Goal: Task Accomplishment & Management: Use online tool/utility

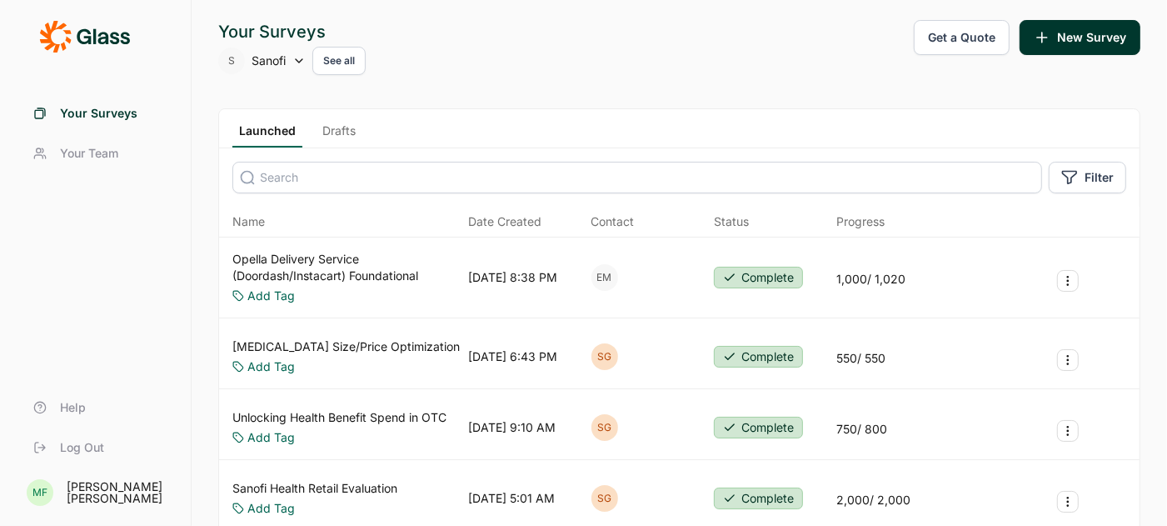
click at [333, 127] on link "Drafts" at bounding box center [339, 134] width 47 height 25
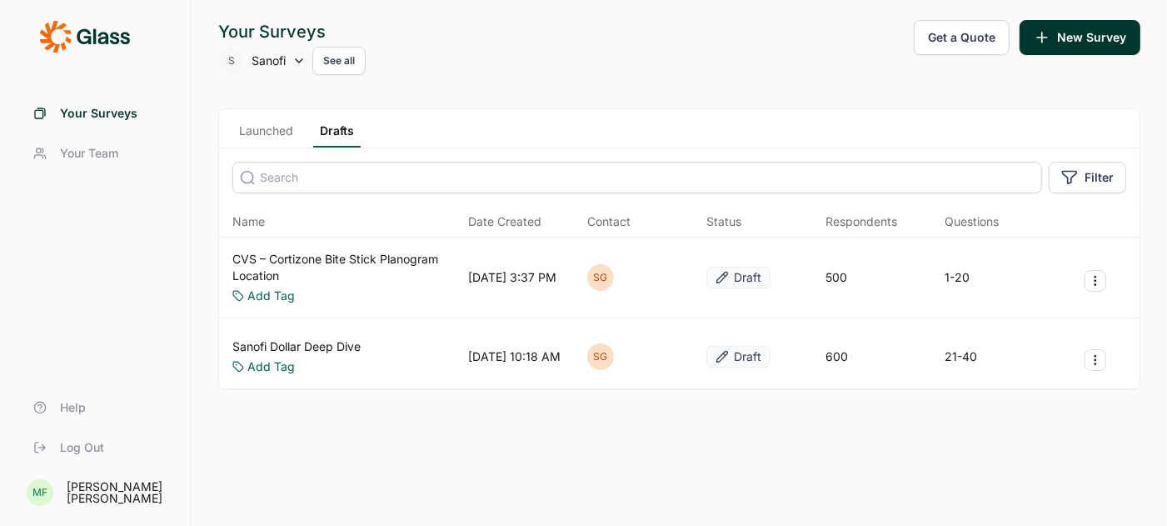
click at [317, 256] on link "CVS – Cortizone Bite Stick Planogram Location" at bounding box center [346, 267] width 229 height 33
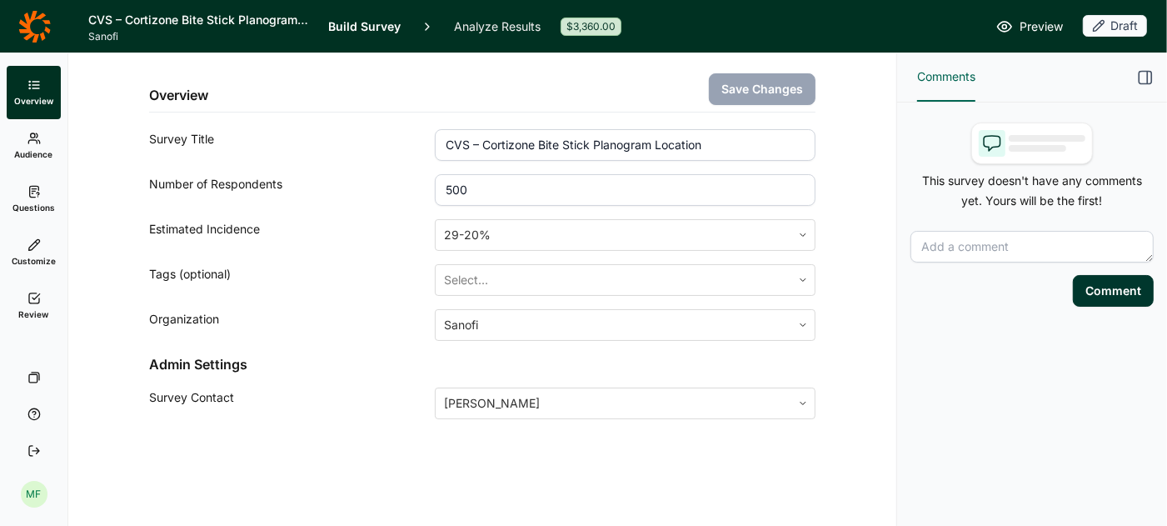
click at [25, 300] on link "Review" at bounding box center [34, 305] width 54 height 53
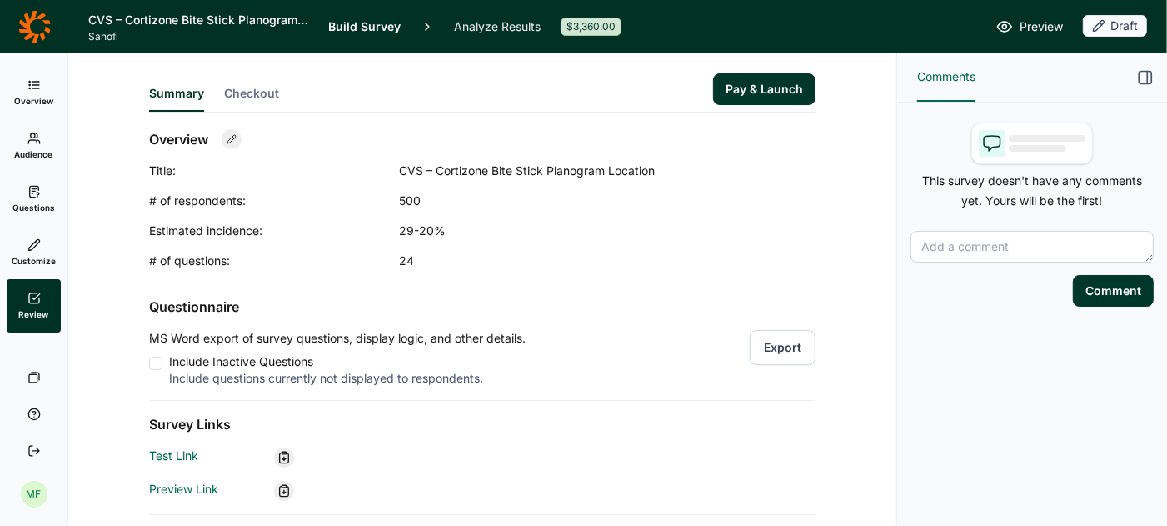
click at [772, 346] on button "Export" at bounding box center [783, 347] width 66 height 35
click at [27, 205] on span "Questions" at bounding box center [33, 208] width 42 height 12
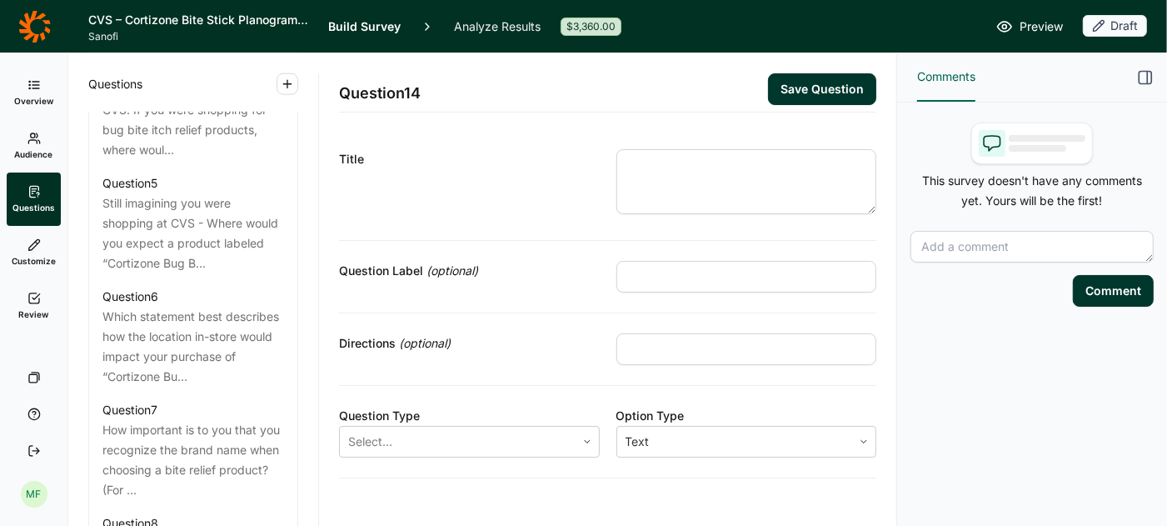
scroll to position [1194, 0]
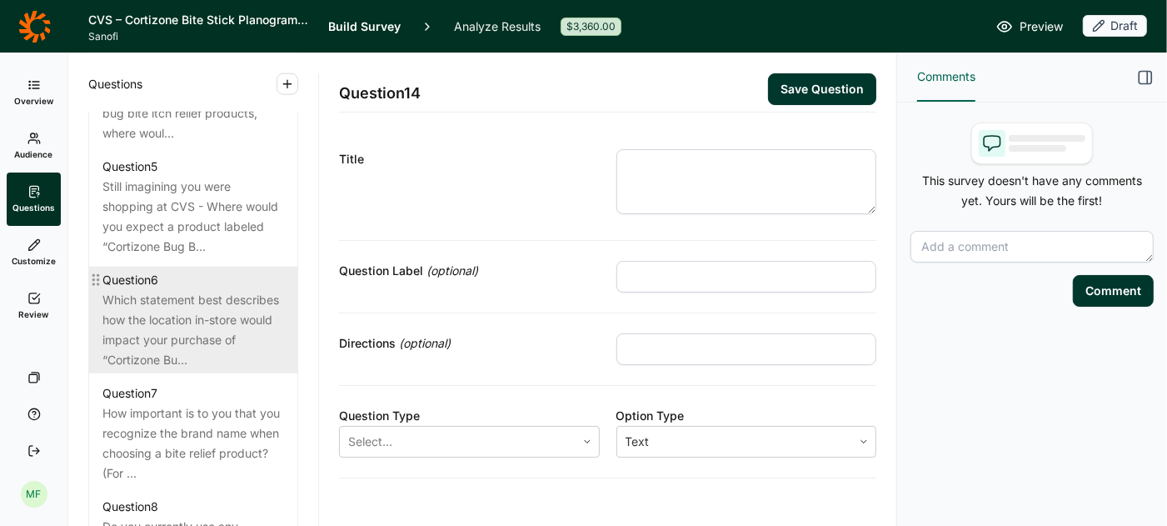
click at [162, 290] on div "Which statement best describes how the location in-store would impact your purc…" at bounding box center [193, 330] width 182 height 80
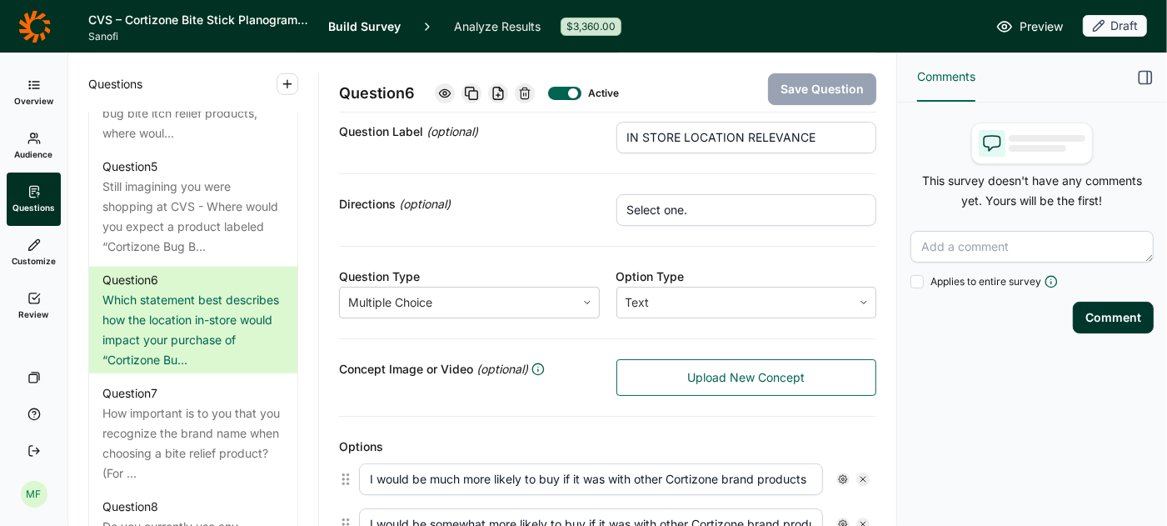
scroll to position [150, 0]
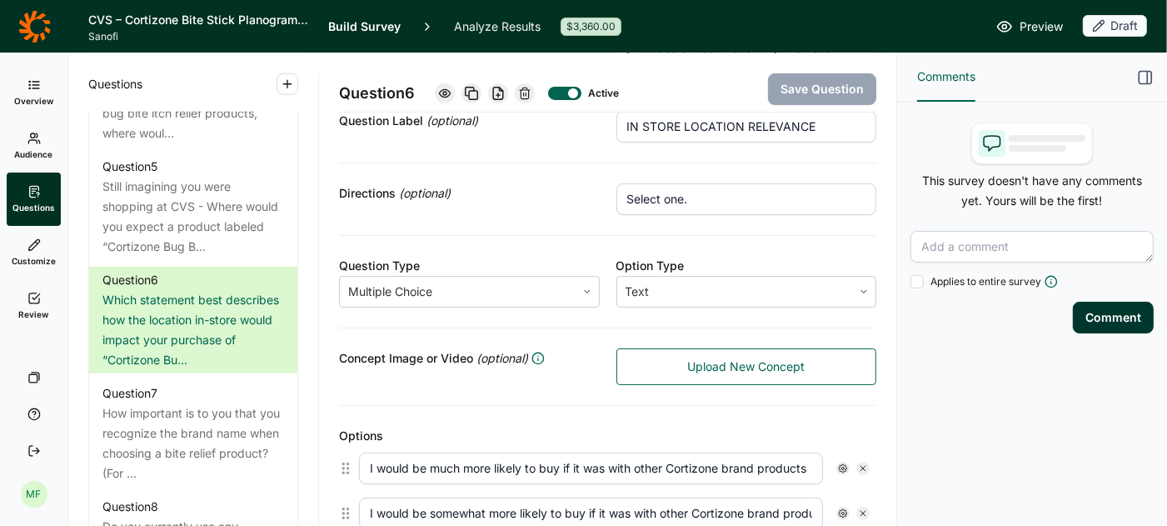
click at [675, 358] on link "Upload New Concept" at bounding box center [746, 366] width 261 height 37
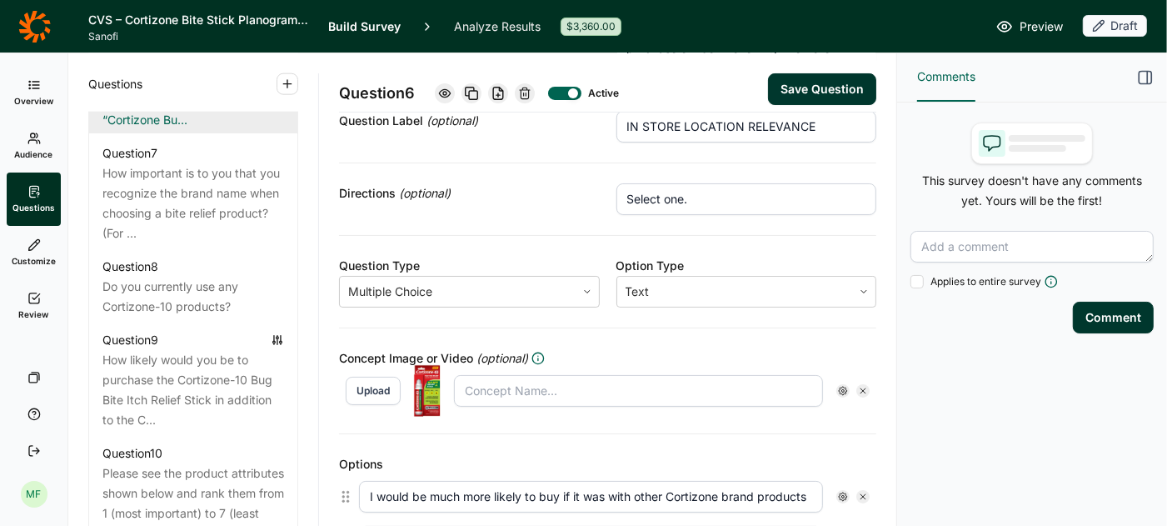
scroll to position [1460, 0]
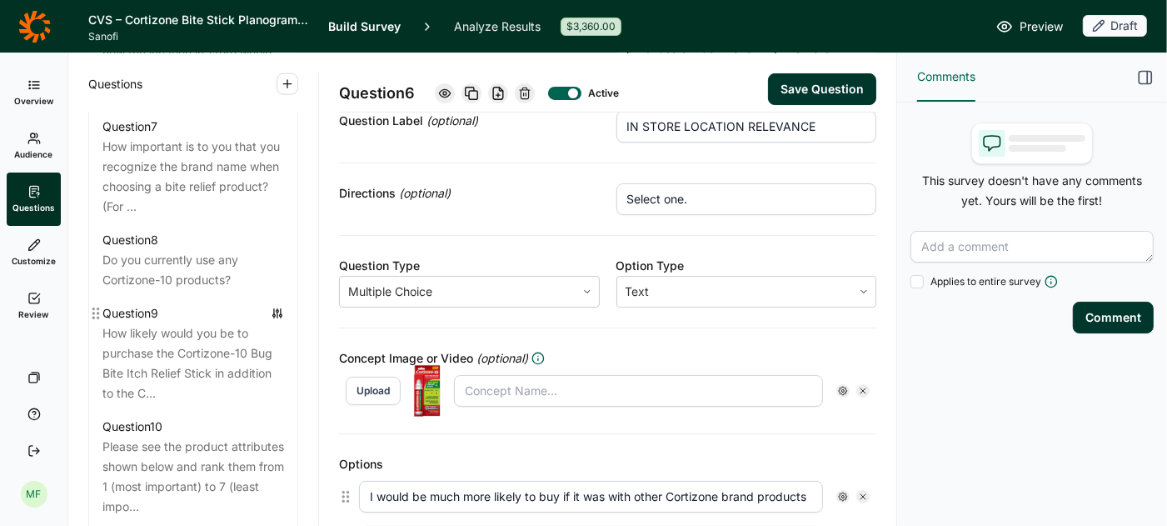
click at [192, 331] on div "How likely would you be to purchase the Cortizone-10 Bug Bite Itch Relief Stick…" at bounding box center [193, 363] width 182 height 80
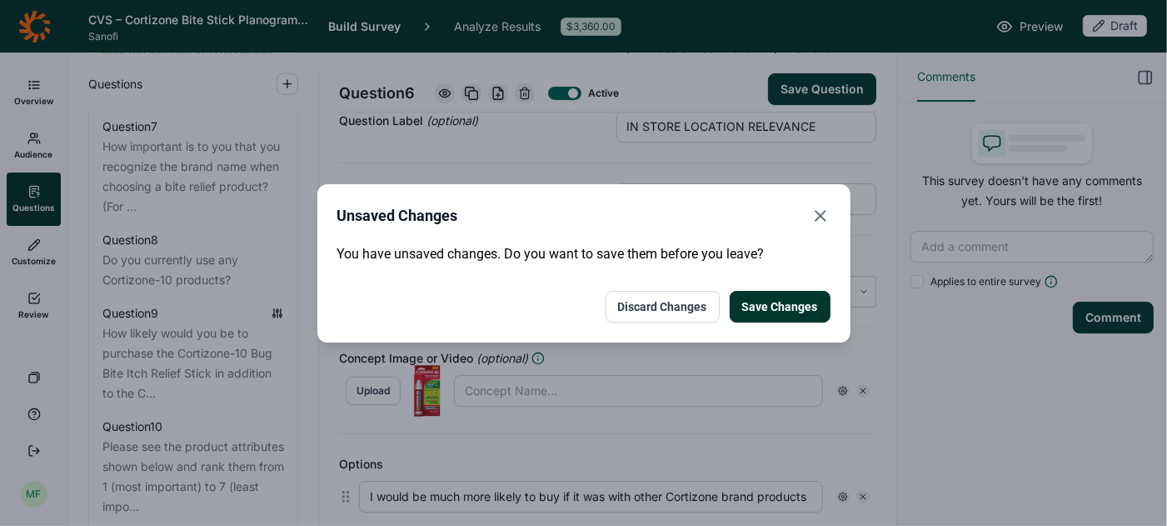
click at [770, 307] on button "Save Changes" at bounding box center [780, 307] width 101 height 32
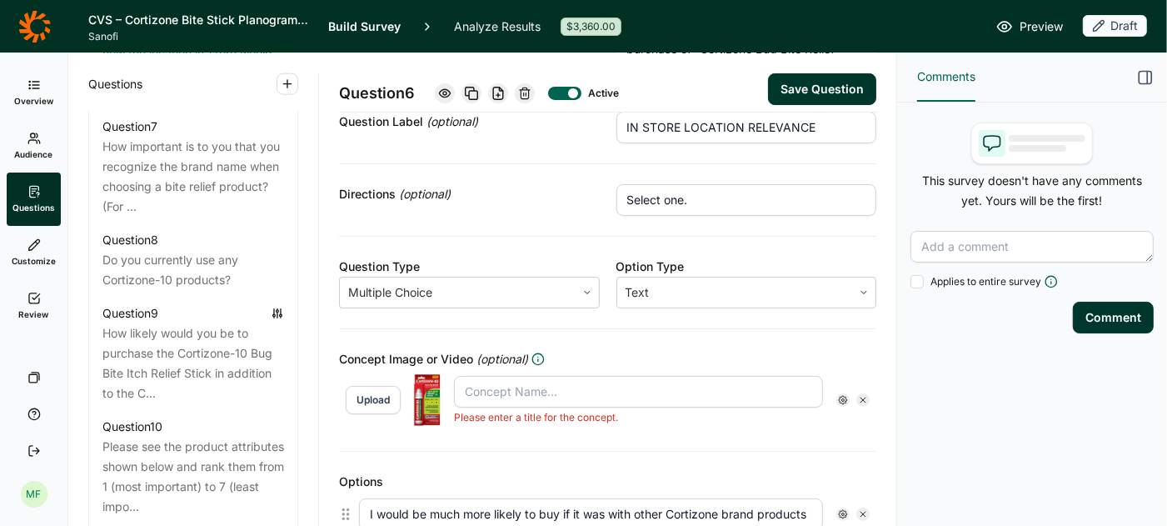
click at [815, 85] on button "Save Question" at bounding box center [822, 89] width 108 height 32
click at [496, 394] on input "text" at bounding box center [638, 392] width 369 height 32
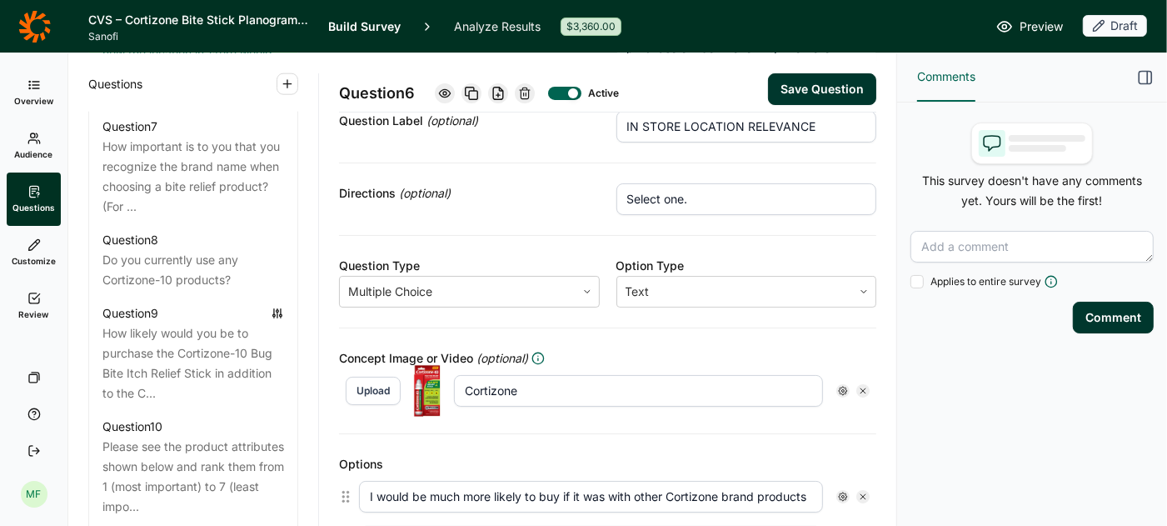
type input "Cortizone"
click at [833, 87] on button "Save Question" at bounding box center [822, 89] width 108 height 32
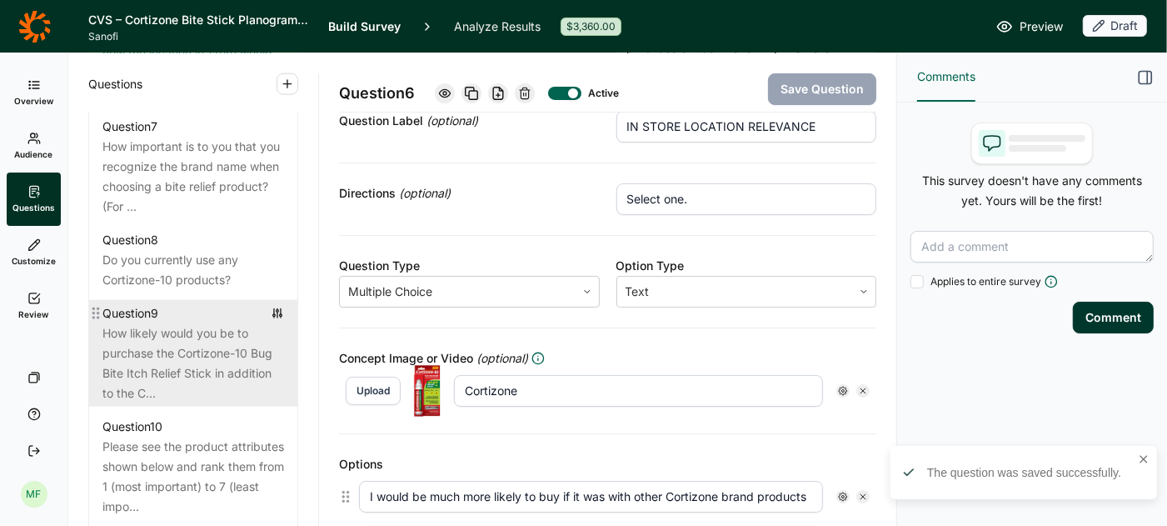
click at [168, 343] on div "How likely would you be to purchase the Cortizone-10 Bug Bite Itch Relief Stick…" at bounding box center [193, 363] width 182 height 80
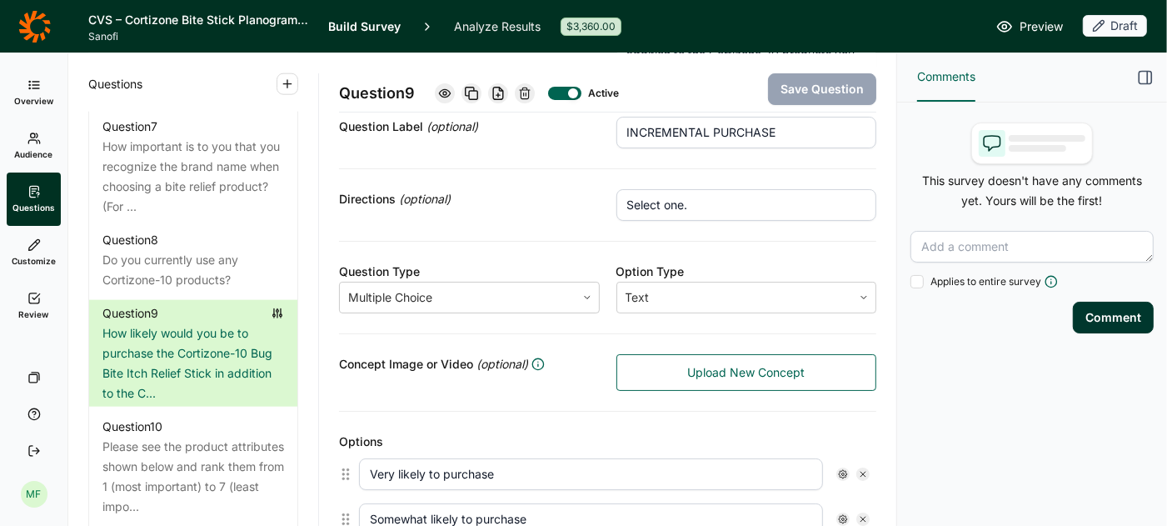
scroll to position [137, 0]
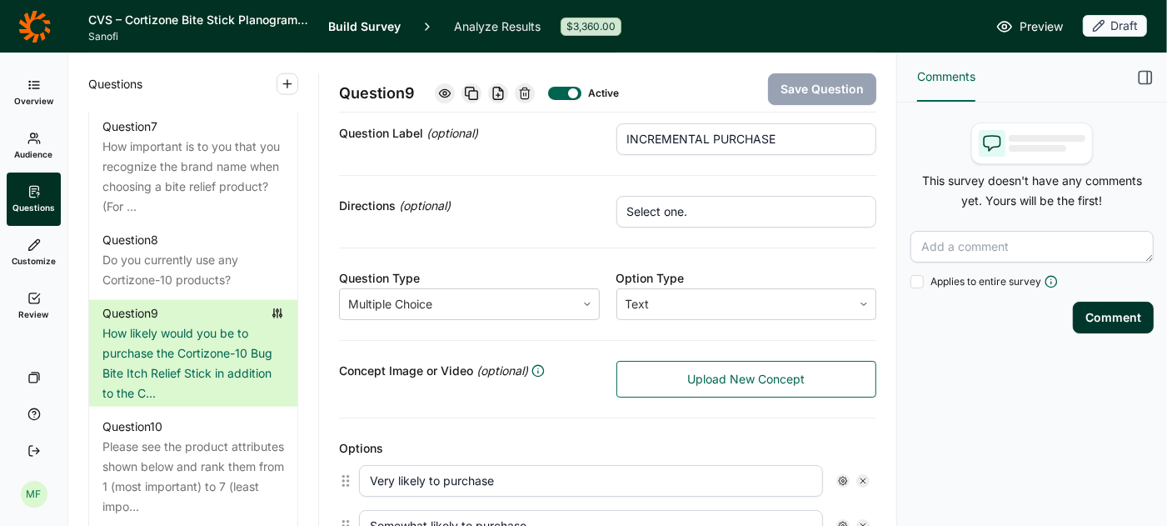
click at [713, 376] on span "Upload New Concept" at bounding box center [745, 379] width 117 height 17
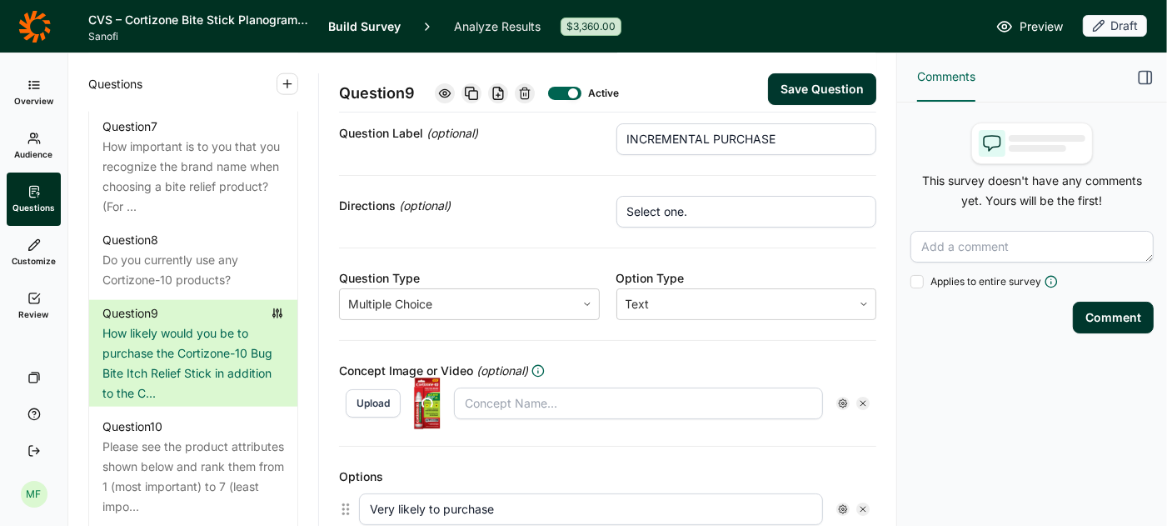
click at [653, 395] on input "text" at bounding box center [638, 403] width 369 height 32
type input "Cortizone"
click at [822, 90] on button "Save Question" at bounding box center [822, 89] width 108 height 32
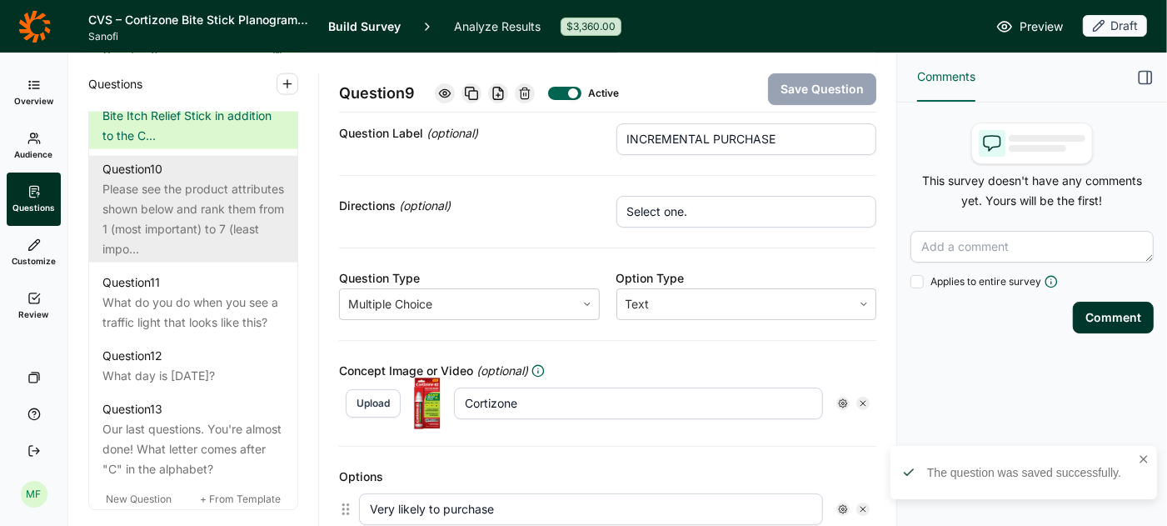
scroll to position [1696, 0]
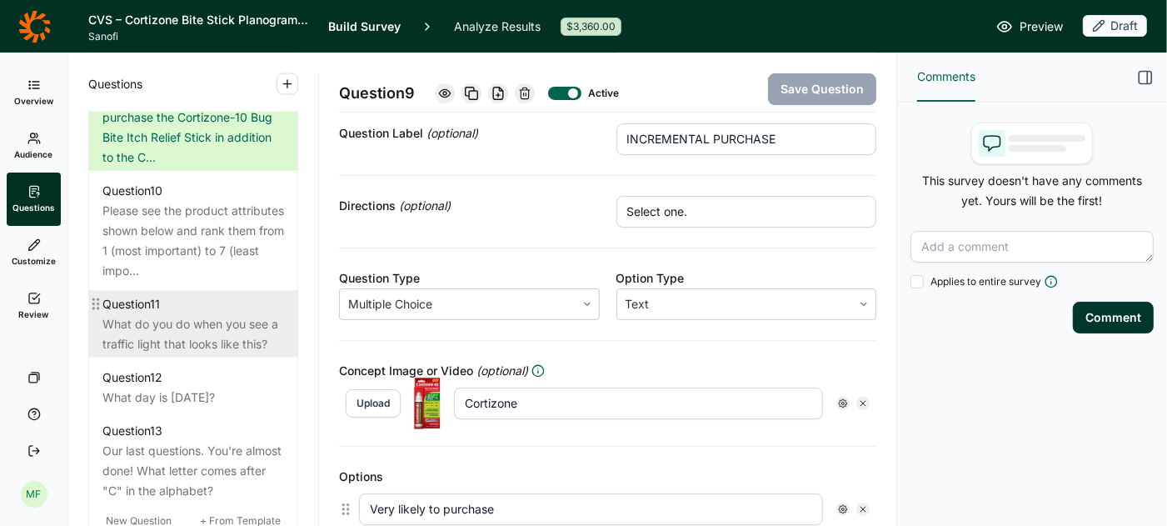
click at [248, 294] on div "Question 11" at bounding box center [193, 304] width 182 height 20
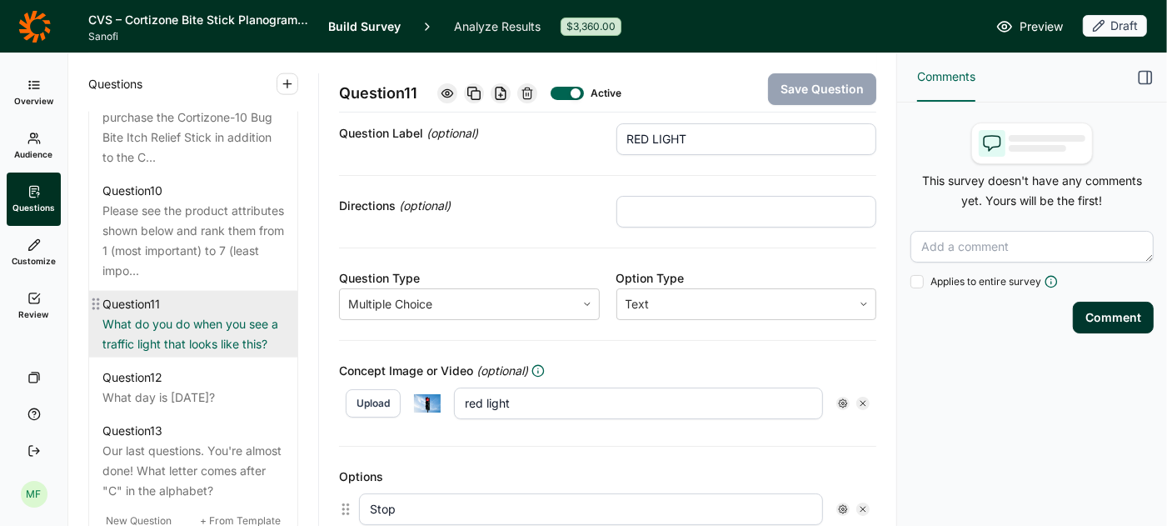
click at [222, 294] on div "Question 11" at bounding box center [193, 304] width 182 height 20
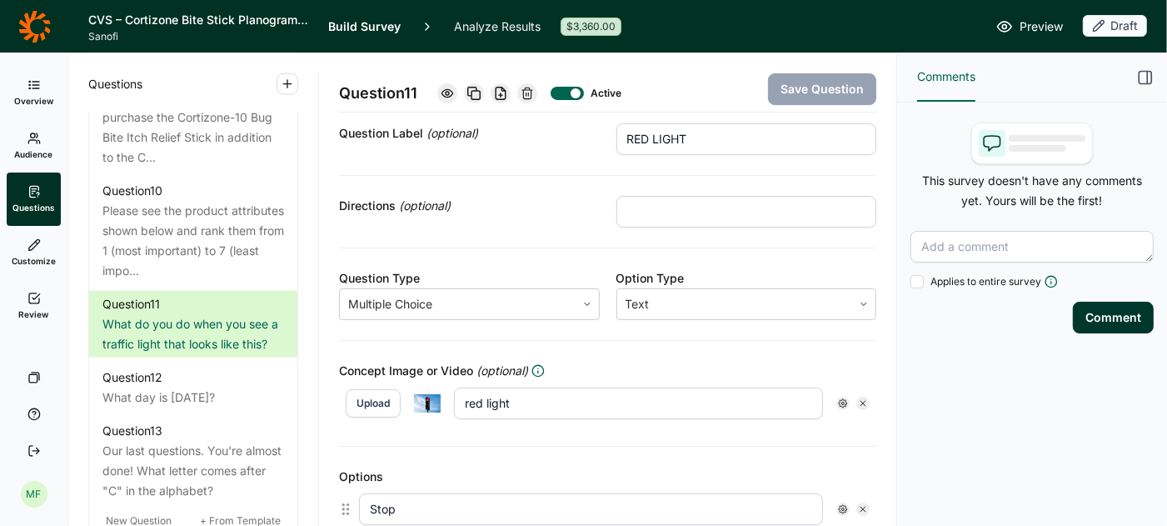
click at [529, 94] on use at bounding box center [527, 92] width 10 height 11
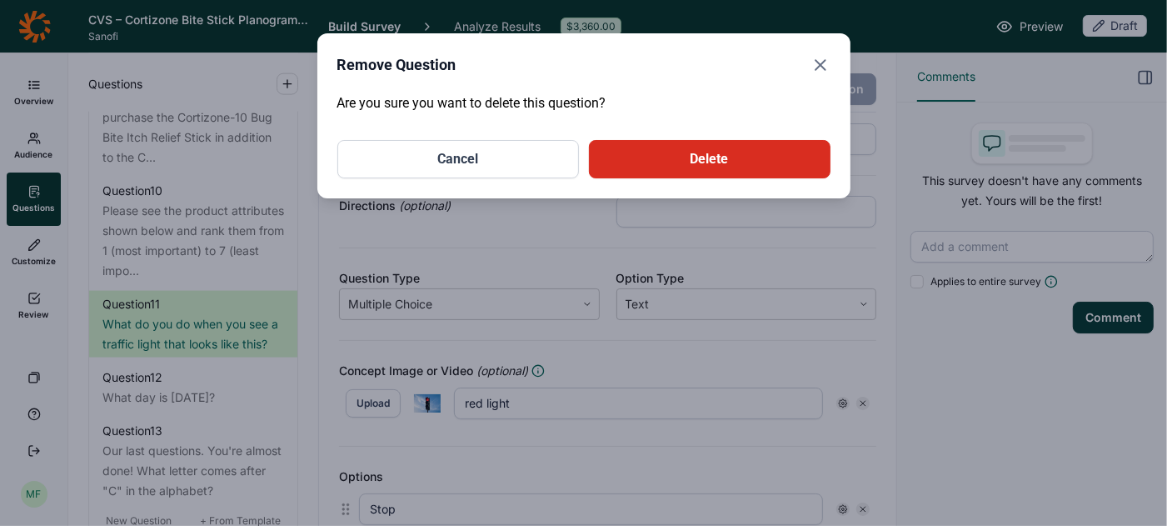
click at [678, 160] on button "Delete" at bounding box center [710, 159] width 242 height 38
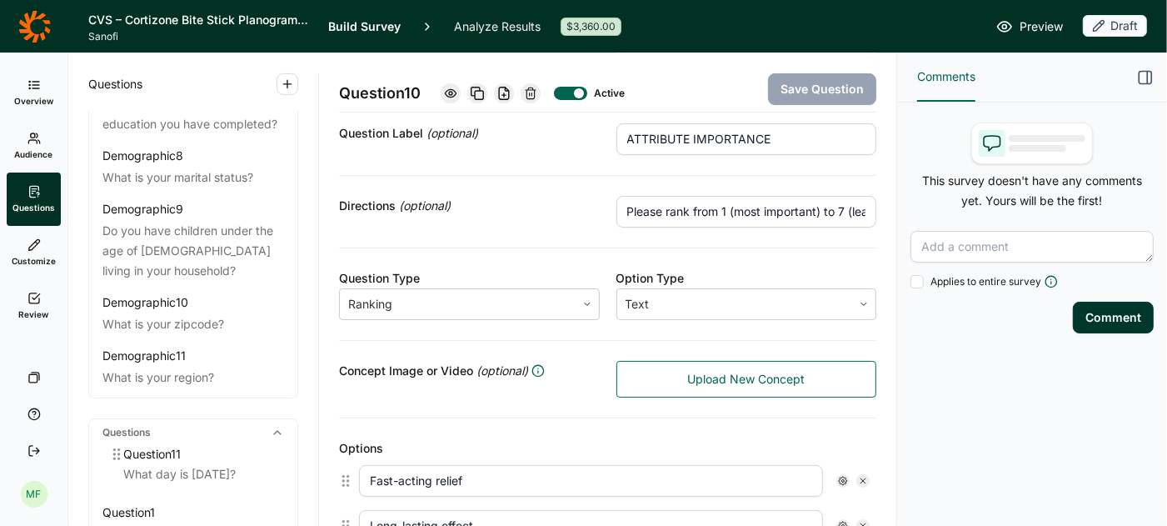
scroll to position [591, 0]
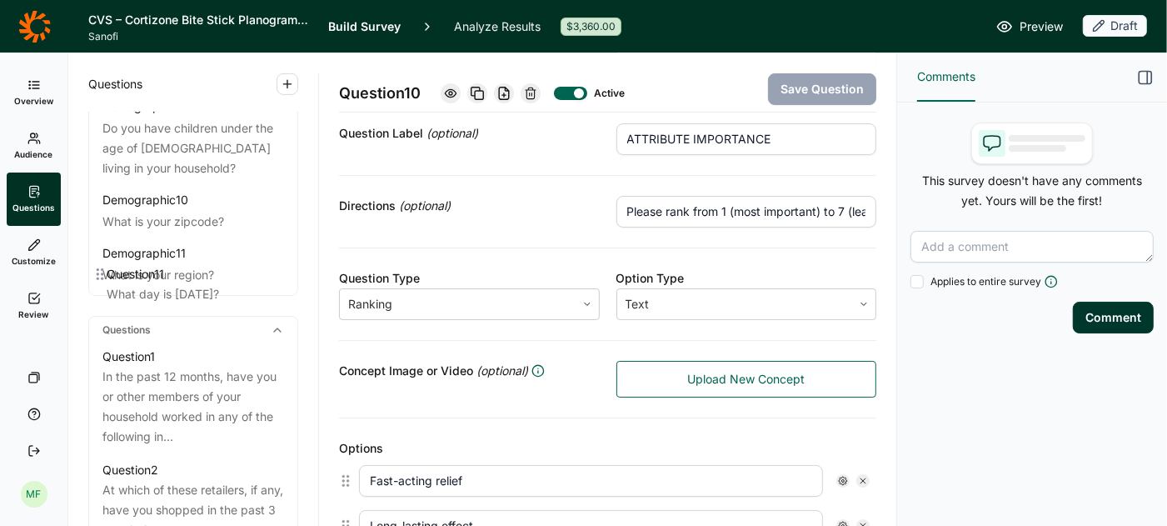
drag, startPoint x: 94, startPoint y: 283, endPoint x: 98, endPoint y: 271, distance: 13.2
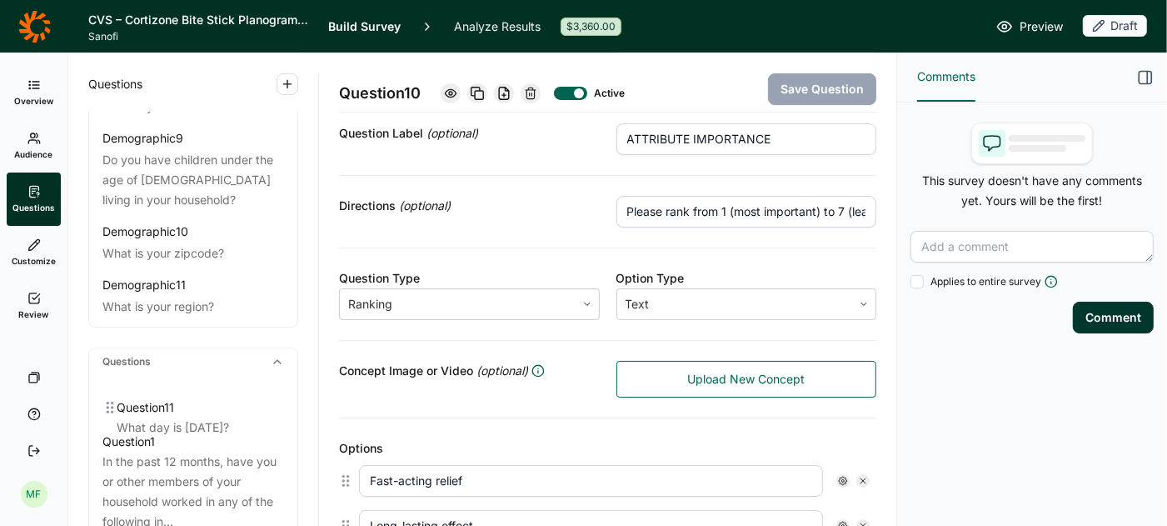
scroll to position [567, 0]
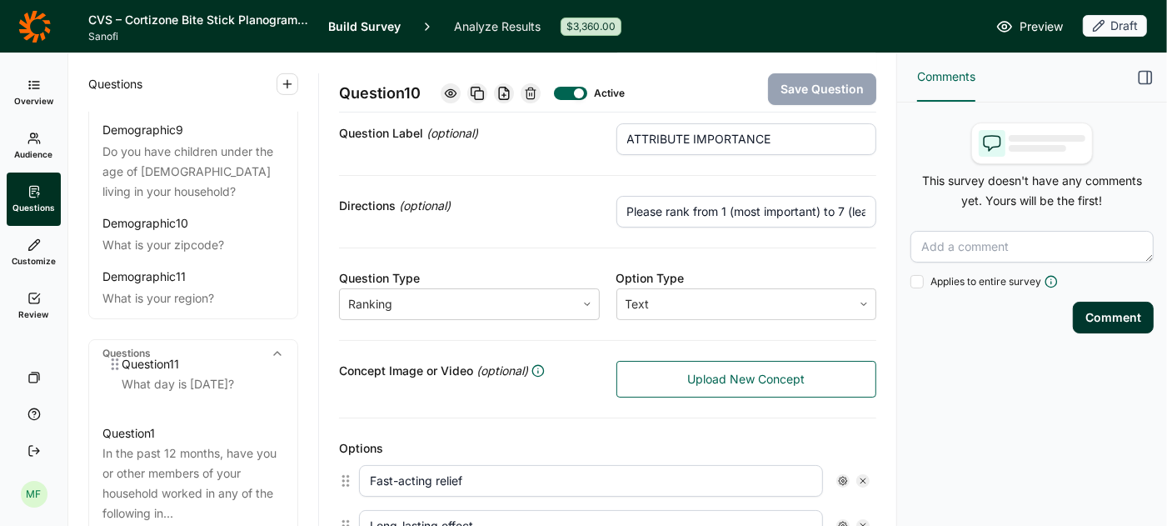
drag, startPoint x: 94, startPoint y: 197, endPoint x: 110, endPoint y: 353, distance: 156.6
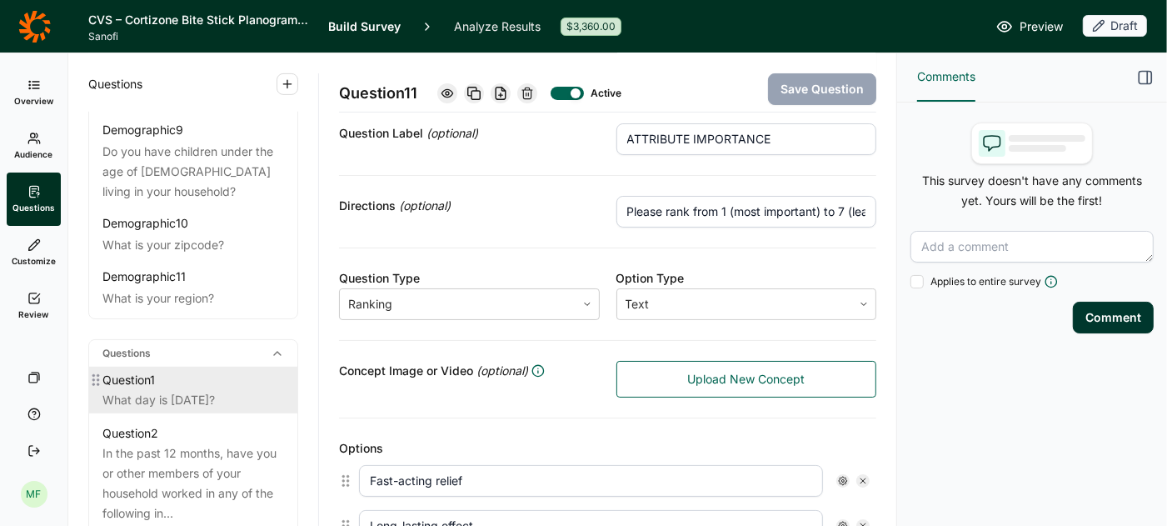
click at [173, 370] on div "Question 1" at bounding box center [193, 380] width 182 height 20
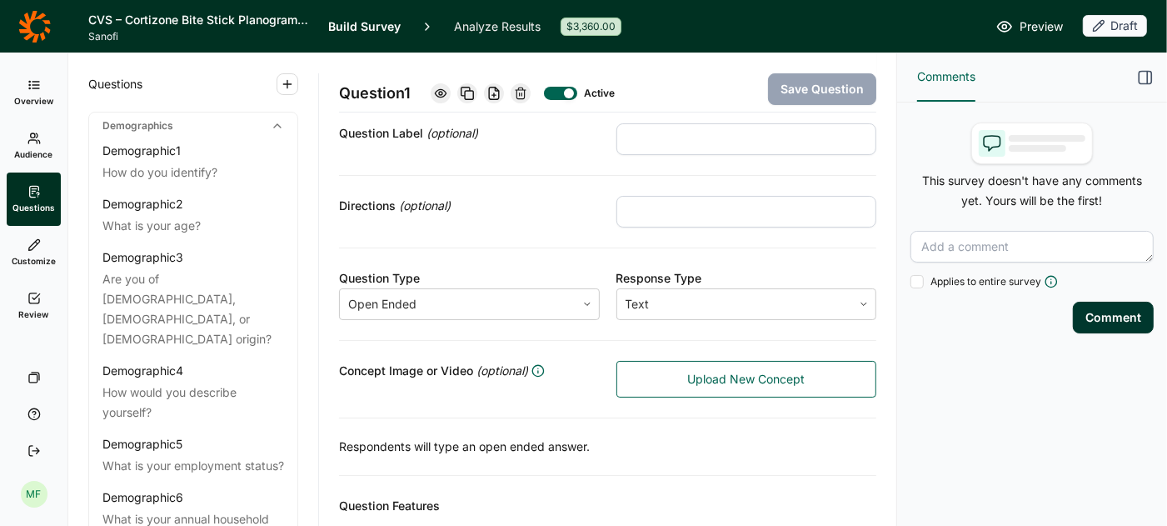
click at [42, 302] on link "Review" at bounding box center [34, 305] width 54 height 53
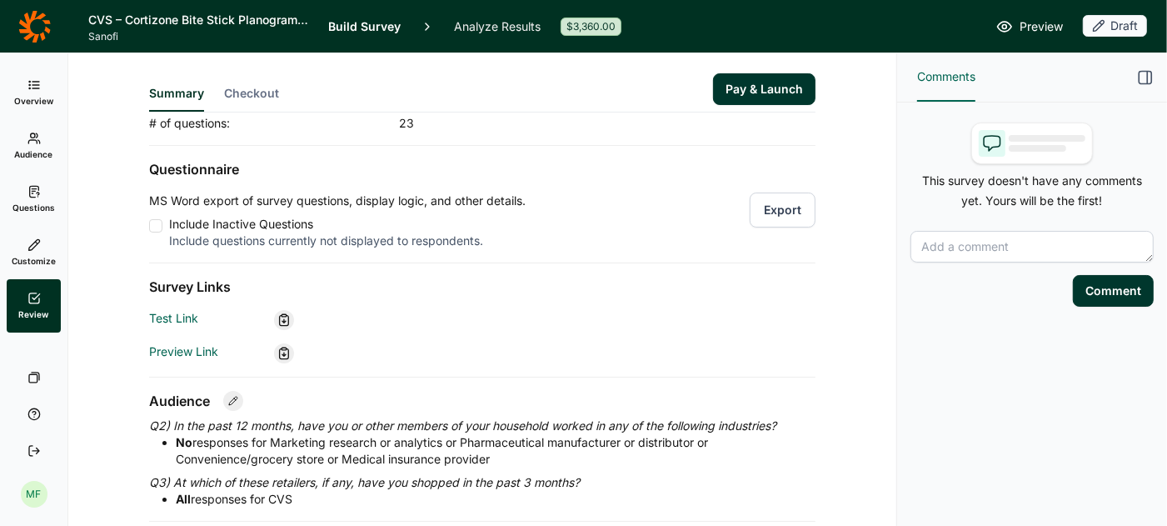
click at [793, 202] on button "Export" at bounding box center [783, 209] width 66 height 35
click at [770, 211] on button "Export" at bounding box center [783, 209] width 66 height 35
click at [1024, 26] on span "Preview" at bounding box center [1040, 27] width 43 height 20
click at [38, 187] on use at bounding box center [33, 191] width 9 height 11
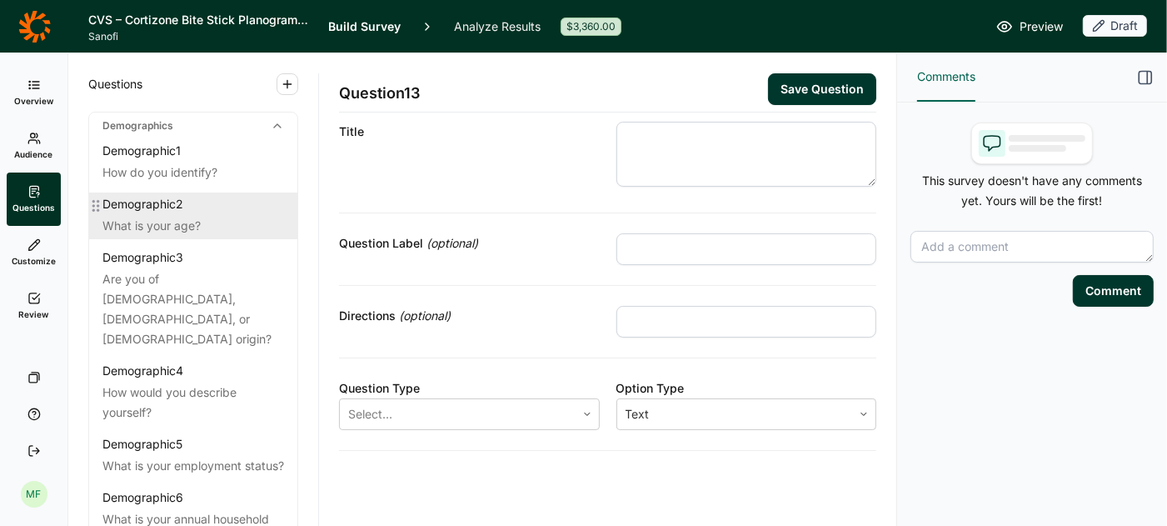
click at [199, 229] on div "What is your age?" at bounding box center [193, 226] width 182 height 20
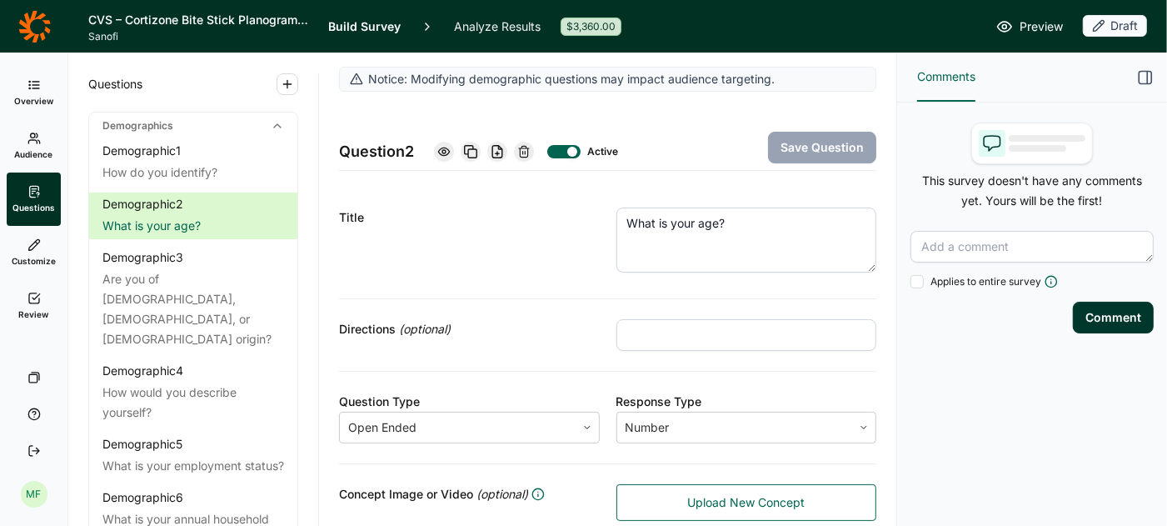
click at [27, 147] on link "Audience" at bounding box center [34, 145] width 54 height 53
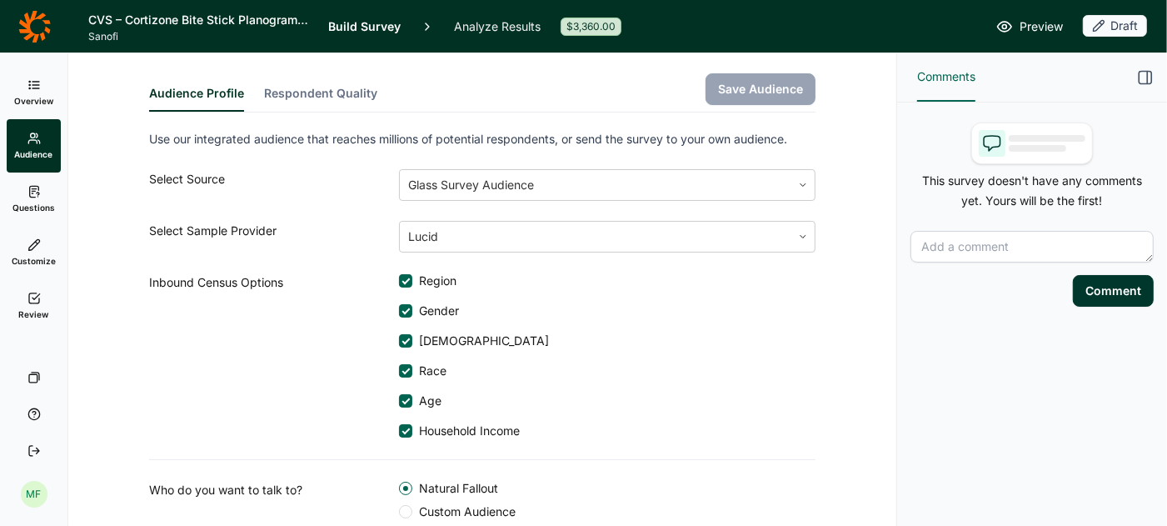
click at [409, 341] on div at bounding box center [405, 340] width 13 height 13
click at [399, 341] on input "[DEMOGRAPHIC_DATA]" at bounding box center [399, 341] width 0 height 0
click at [403, 367] on div at bounding box center [405, 370] width 13 height 13
click at [399, 371] on input "Race" at bounding box center [399, 371] width 0 height 0
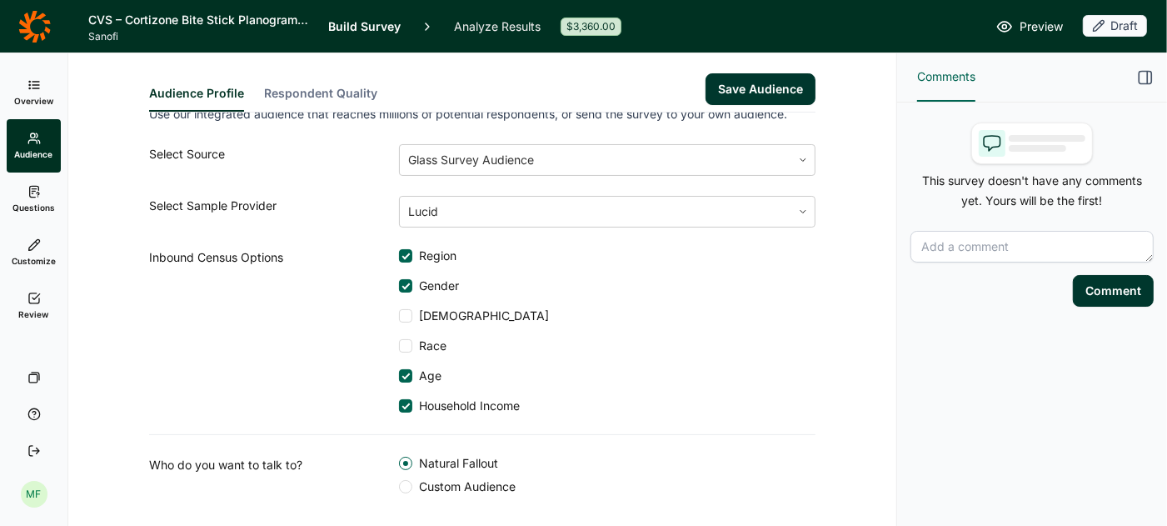
scroll to position [17, 0]
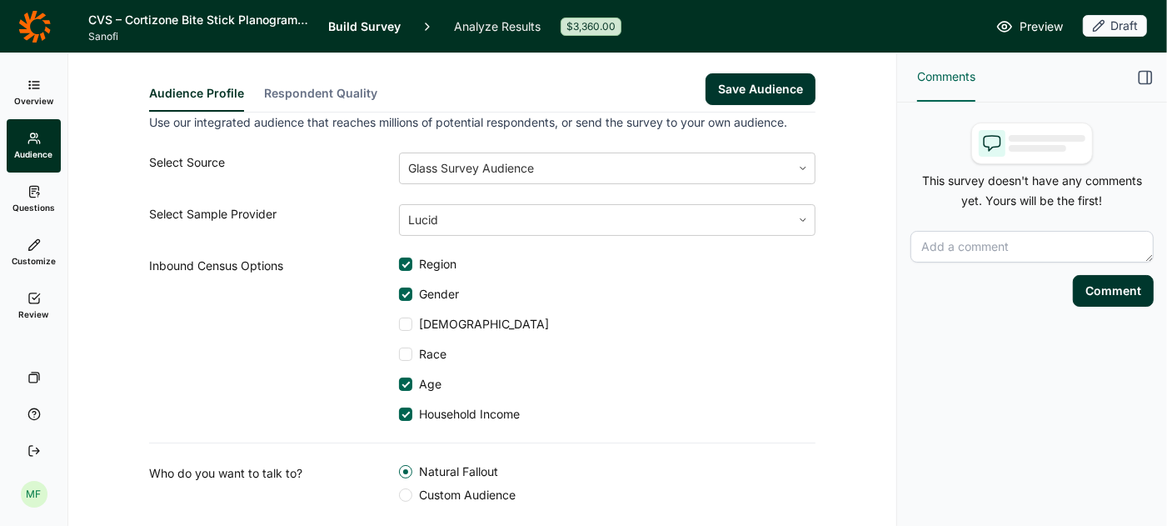
click at [410, 491] on div at bounding box center [405, 494] width 13 height 13
click at [399, 495] on input "Custom Audience" at bounding box center [399, 495] width 0 height 0
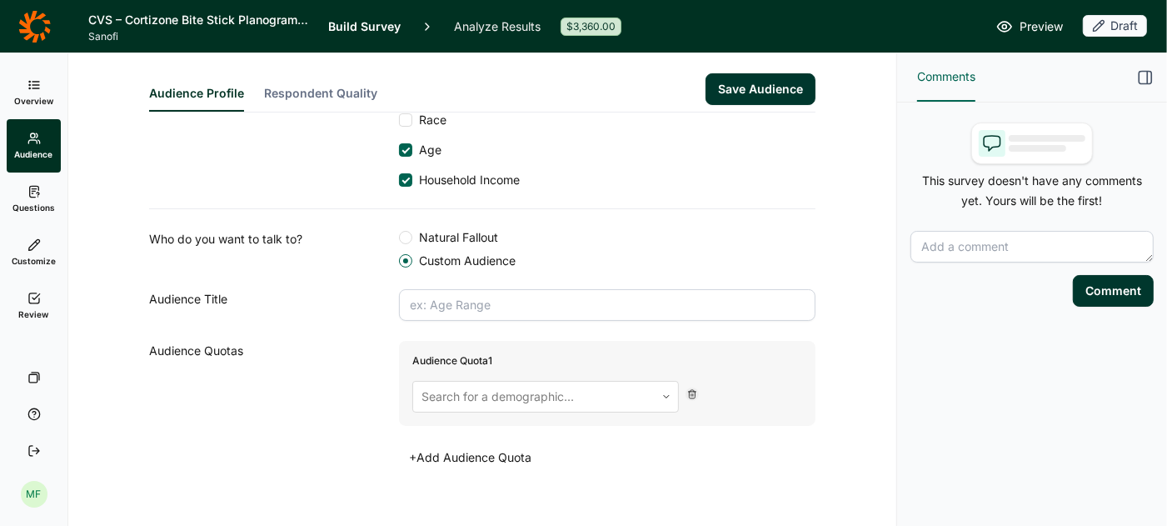
scroll to position [257, 0]
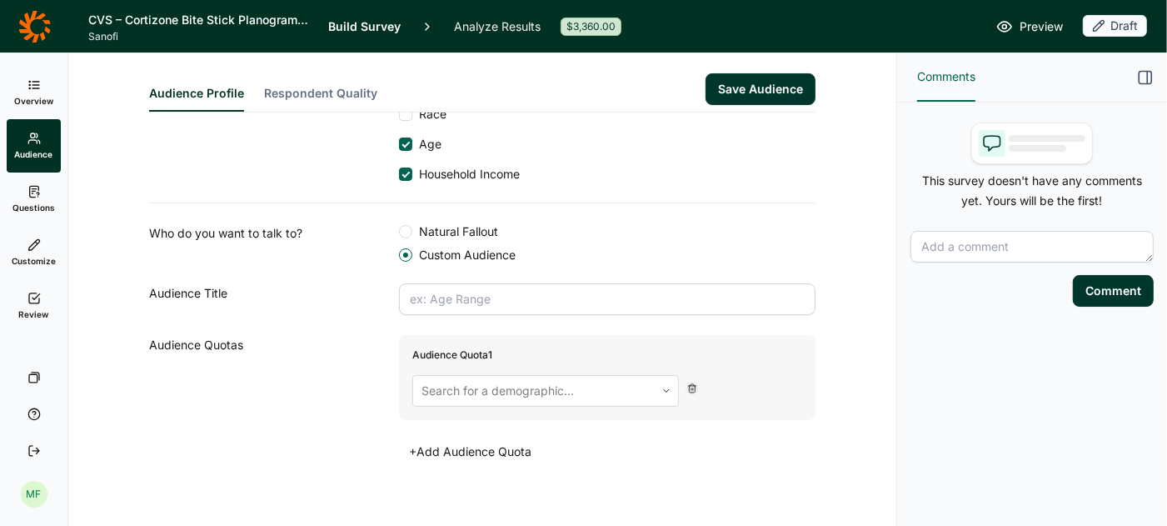
click at [485, 302] on input "text" at bounding box center [607, 299] width 416 height 32
type input "18+"
click at [555, 383] on div at bounding box center [533, 390] width 225 height 23
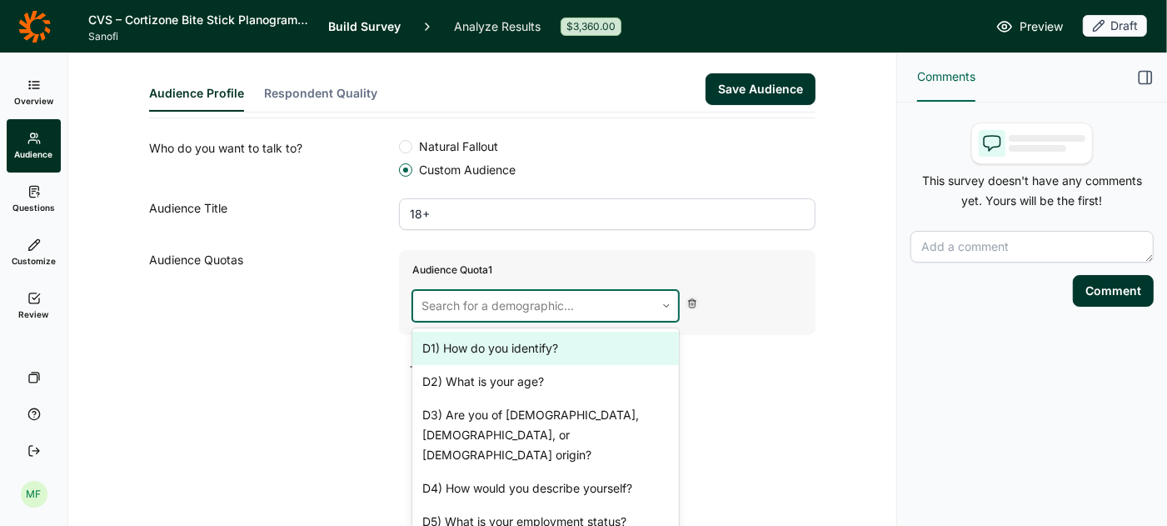
scroll to position [354, 0]
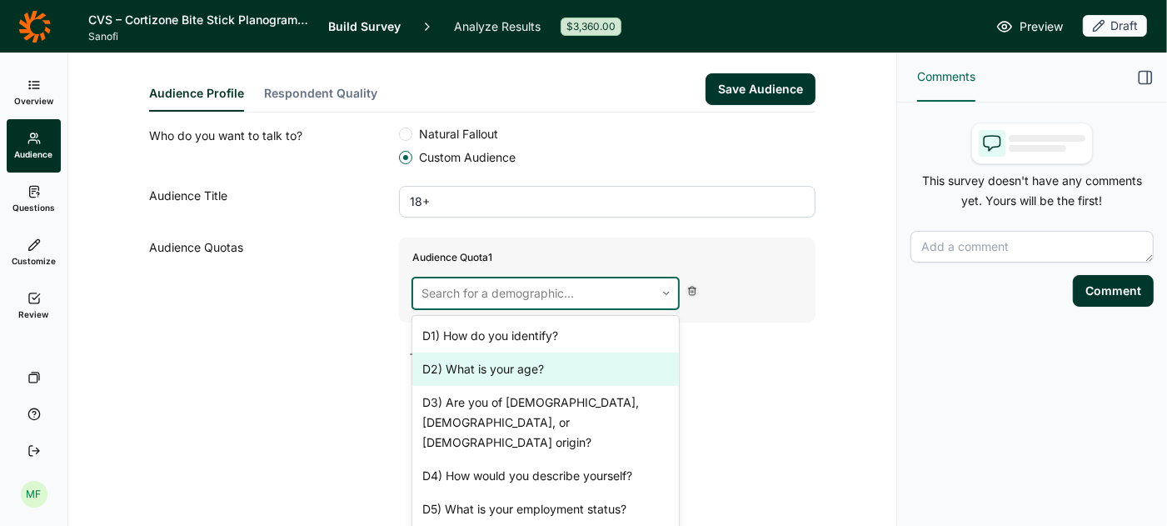
click at [541, 371] on div "D2) What is your age?" at bounding box center [545, 368] width 267 height 33
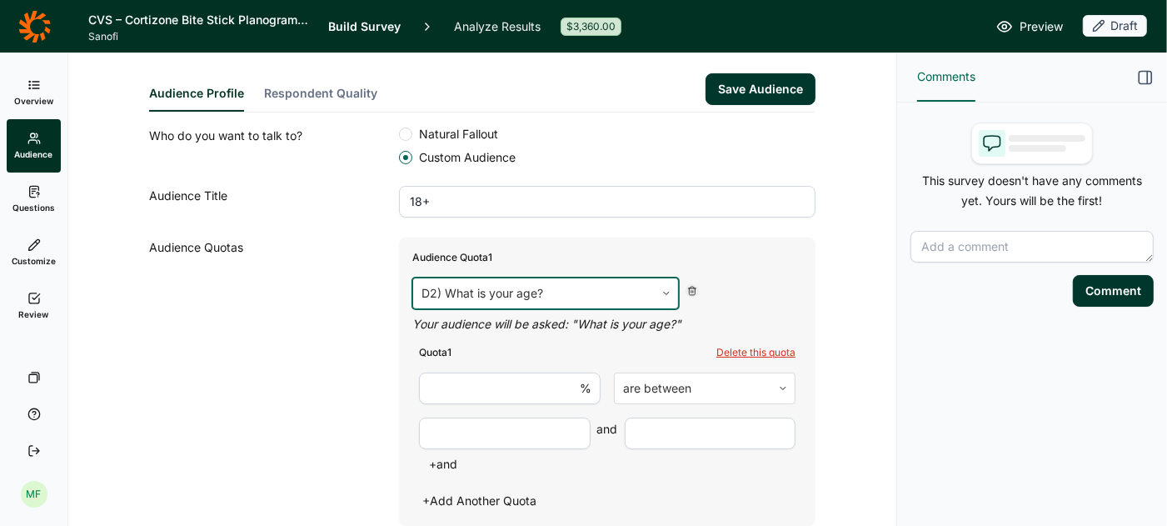
click at [537, 381] on input "number" at bounding box center [510, 388] width 182 height 32
type input "100"
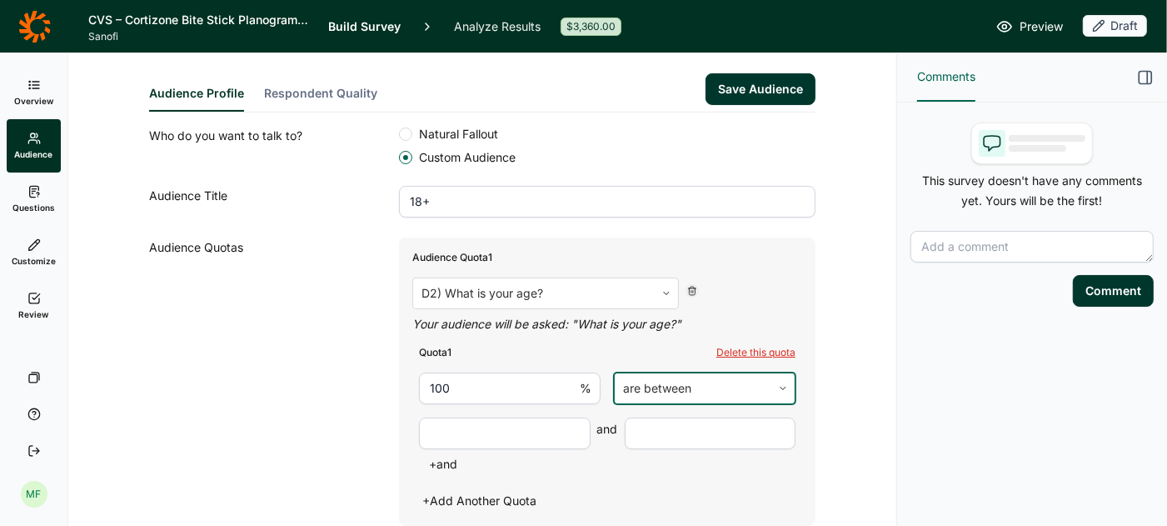
click at [655, 389] on div at bounding box center [693, 387] width 140 height 23
click at [675, 383] on div at bounding box center [693, 387] width 140 height 23
click at [517, 421] on input "number" at bounding box center [505, 433] width 172 height 32
type input "18"
click at [702, 433] on input "number" at bounding box center [711, 433] width 172 height 32
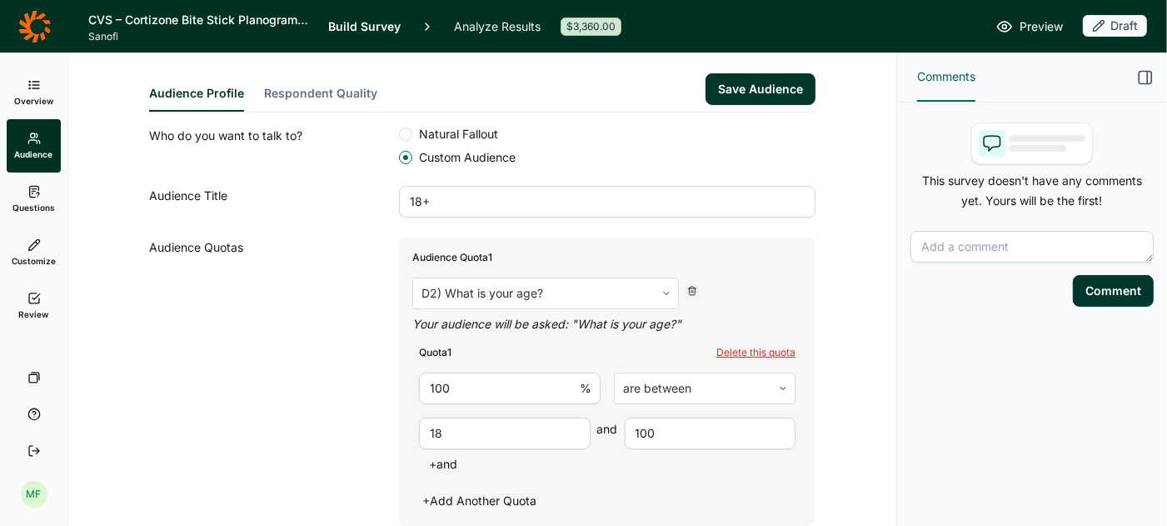
type input "100"
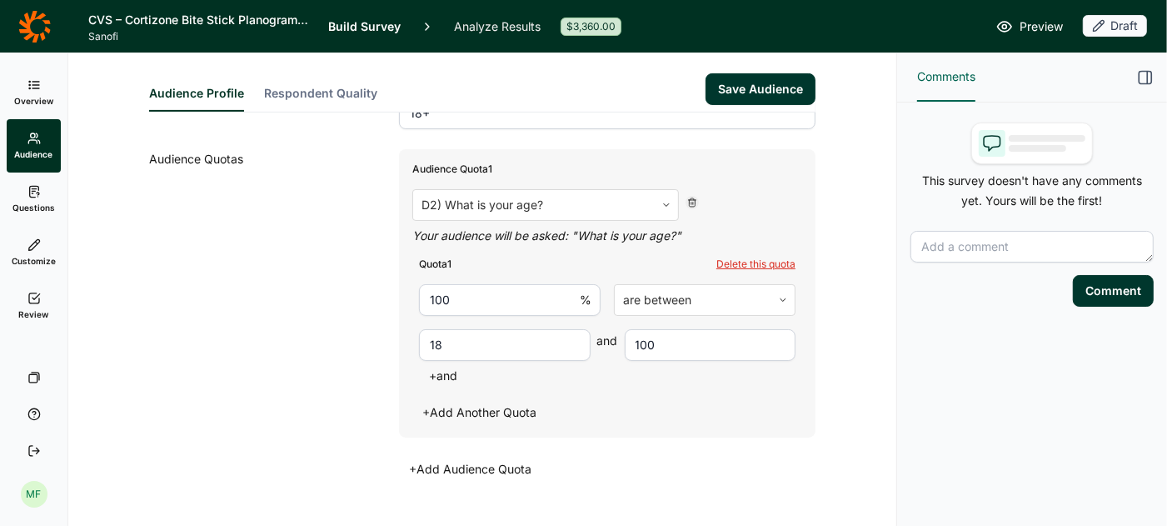
scroll to position [474, 0]
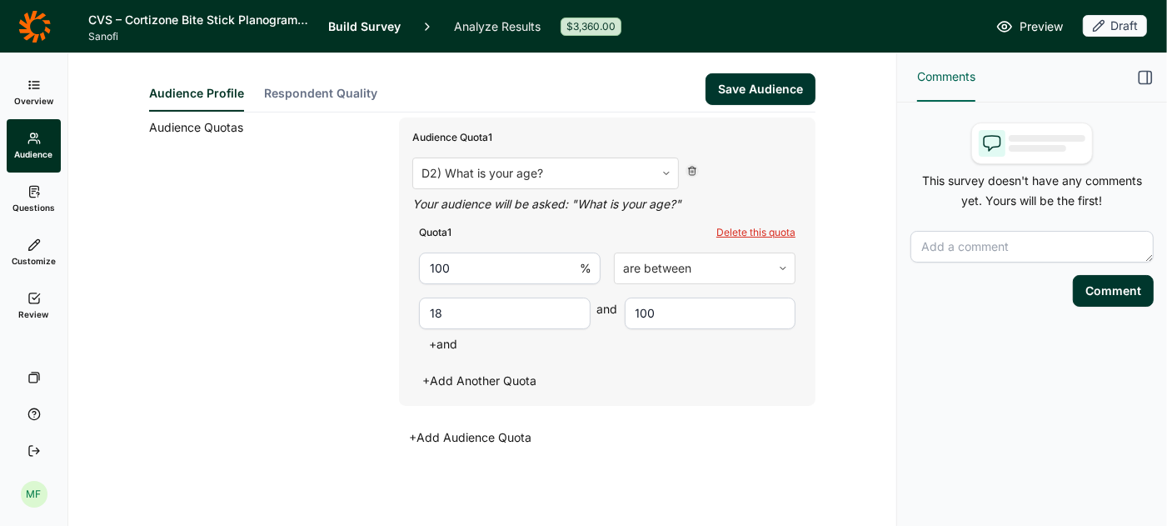
click at [764, 90] on button "Save Audience" at bounding box center [760, 89] width 110 height 32
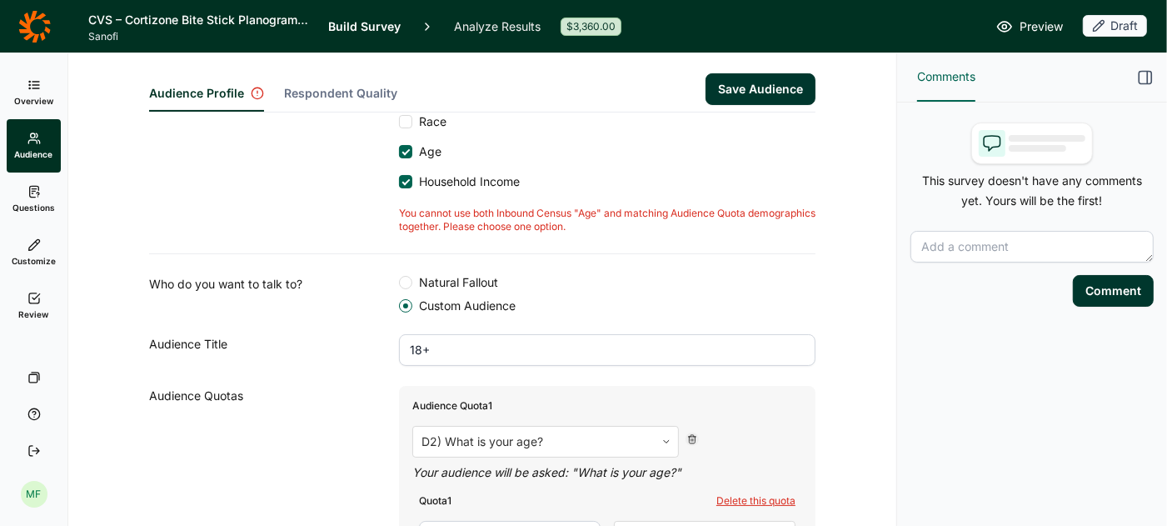
scroll to position [321, 0]
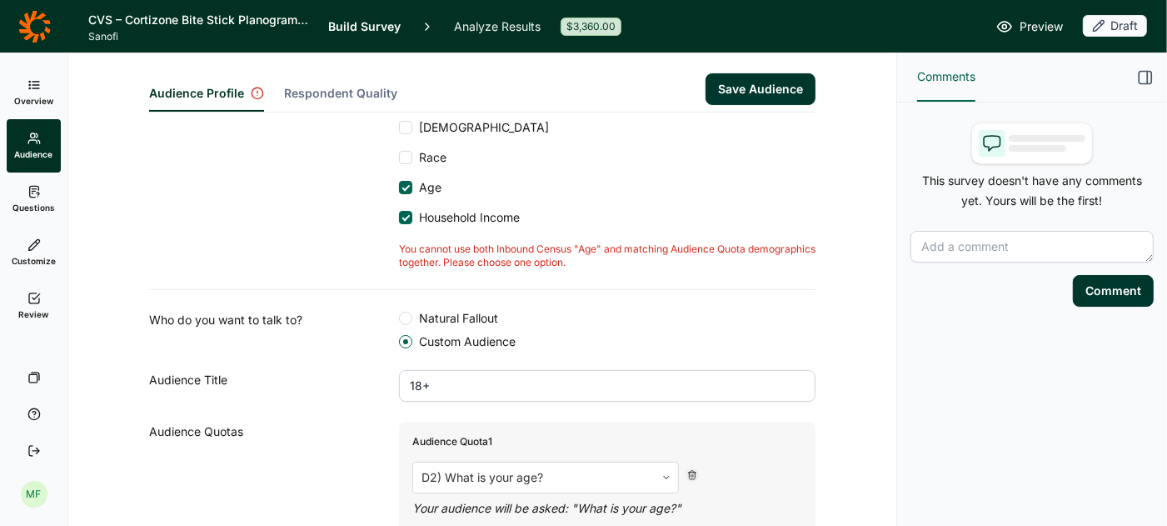
click at [404, 182] on div at bounding box center [405, 187] width 13 height 13
click at [399, 187] on input "Age" at bounding box center [399, 187] width 0 height 0
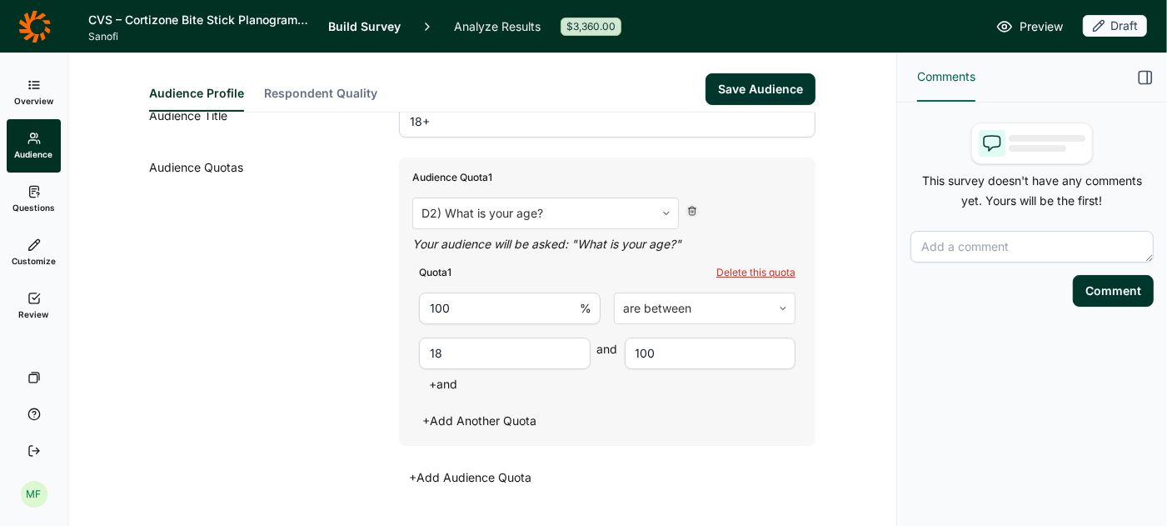
scroll to position [474, 0]
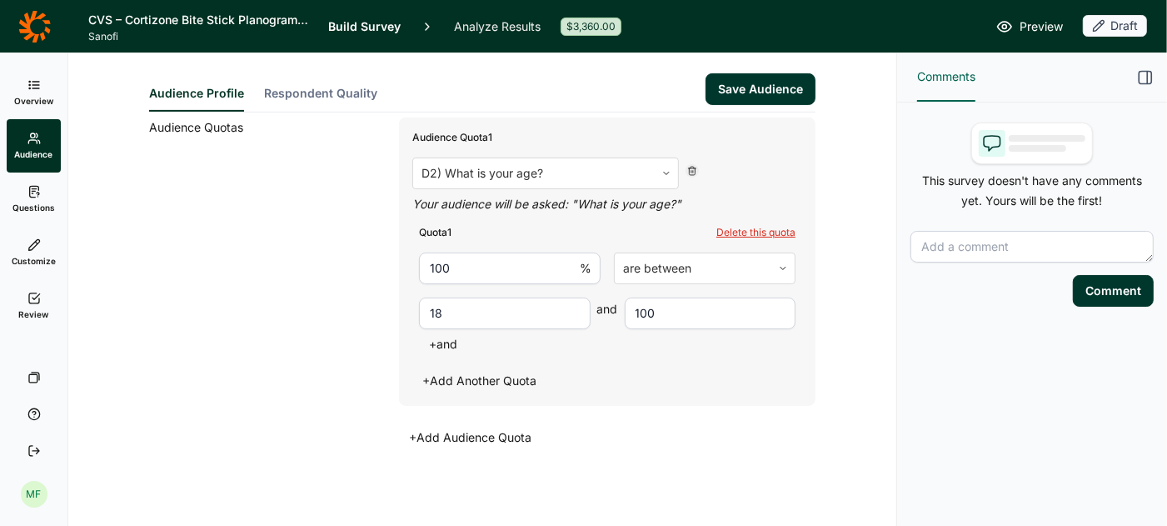
click at [748, 91] on button "Save Audience" at bounding box center [760, 89] width 110 height 32
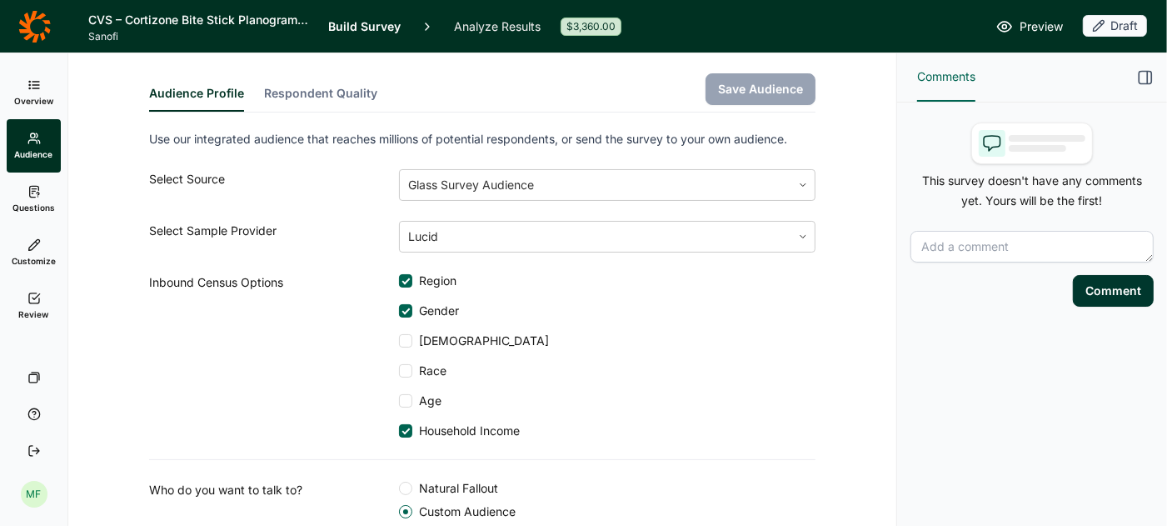
click at [1044, 29] on span "Preview" at bounding box center [1040, 27] width 43 height 20
click at [29, 198] on link "Questions" at bounding box center [34, 198] width 54 height 53
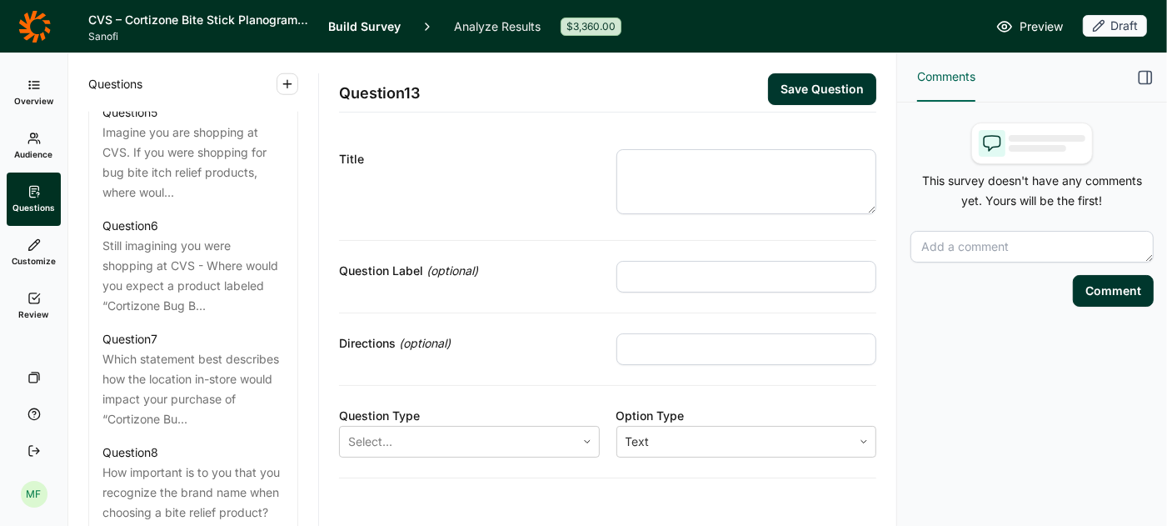
scroll to position [1780, 0]
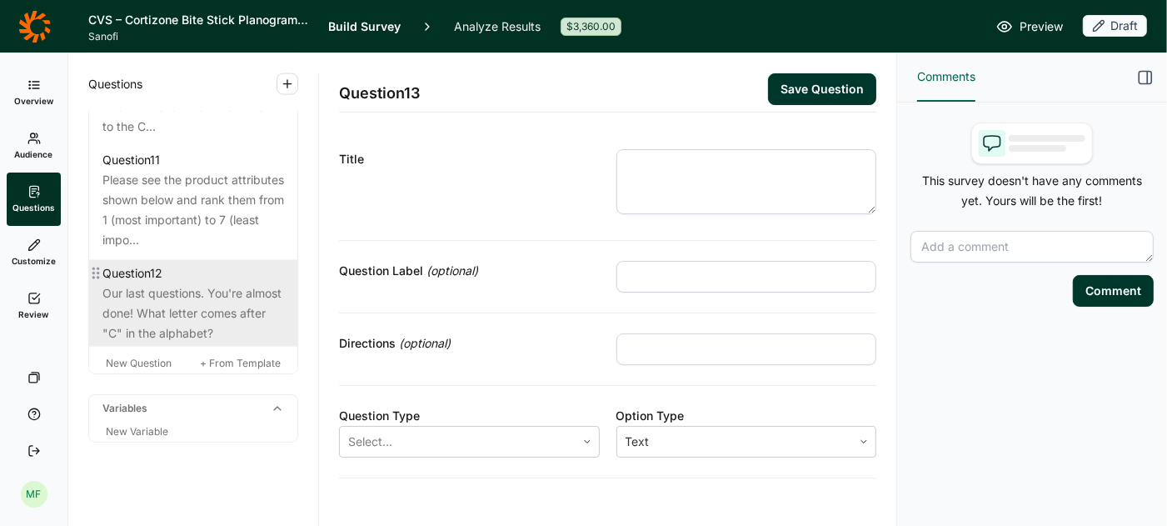
click at [140, 292] on div "Our last questions. You're almost done! What letter comes after "C" in the alph…" at bounding box center [193, 313] width 182 height 60
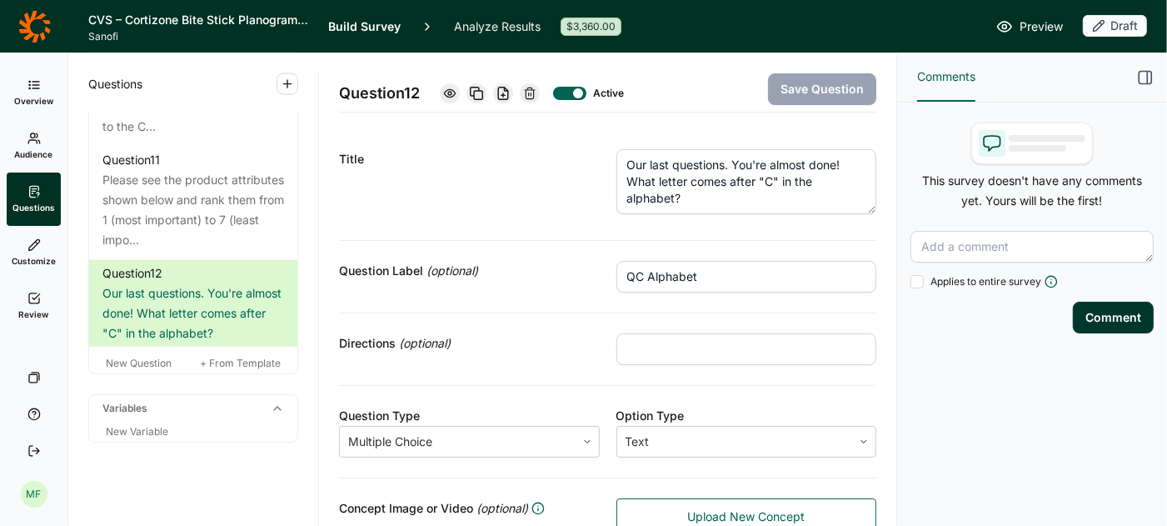
click at [722, 166] on textarea "Our last questions. You're almost done! What letter comes after "C" in the alph…" at bounding box center [746, 181] width 261 height 65
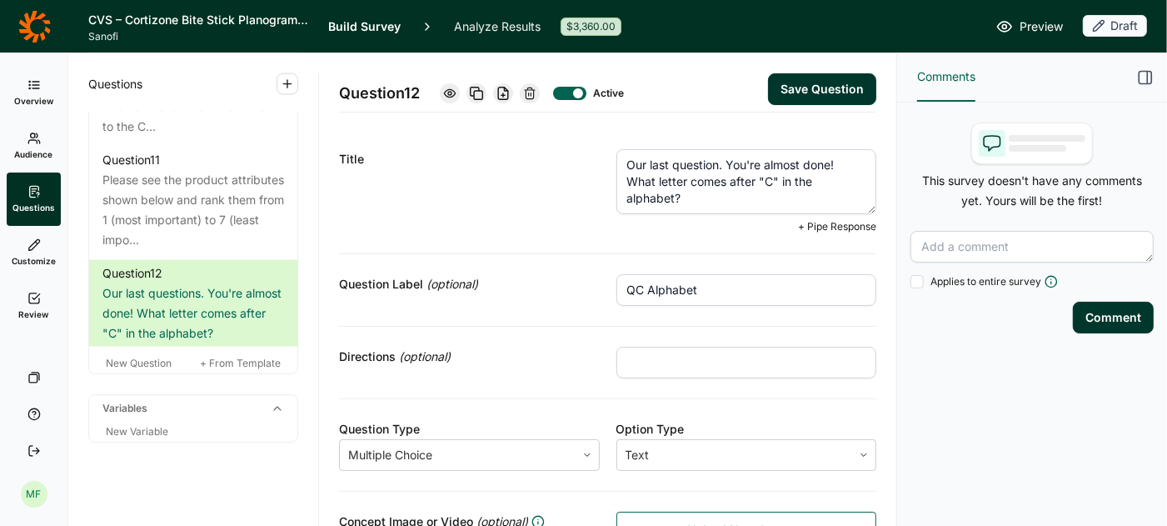
type textarea "Our last question. You're almost done! What letter comes after "C" in the alpha…"
click at [810, 91] on button "Save Question" at bounding box center [822, 89] width 108 height 32
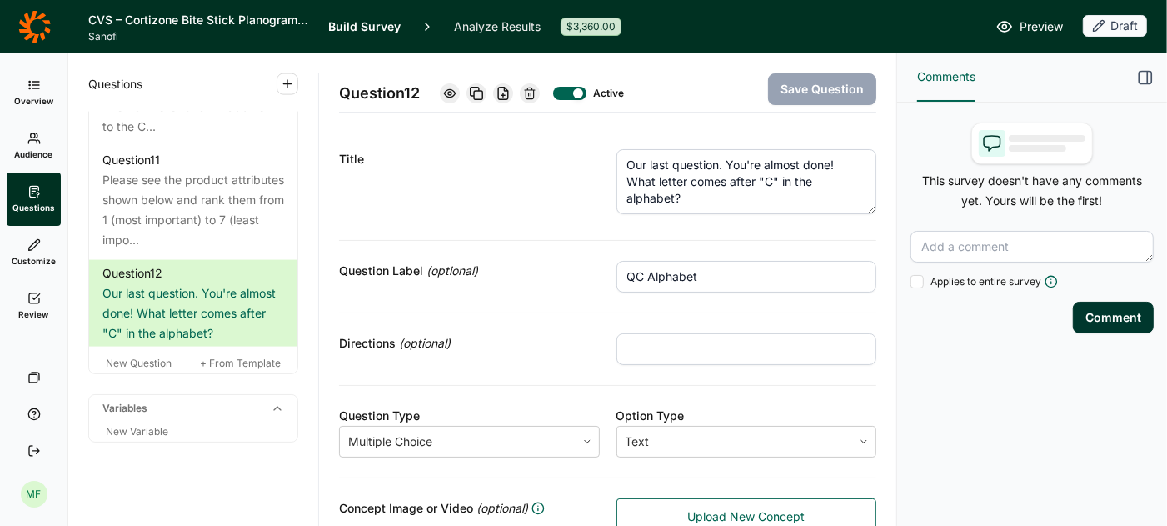
click at [32, 91] on icon at bounding box center [33, 84] width 13 height 13
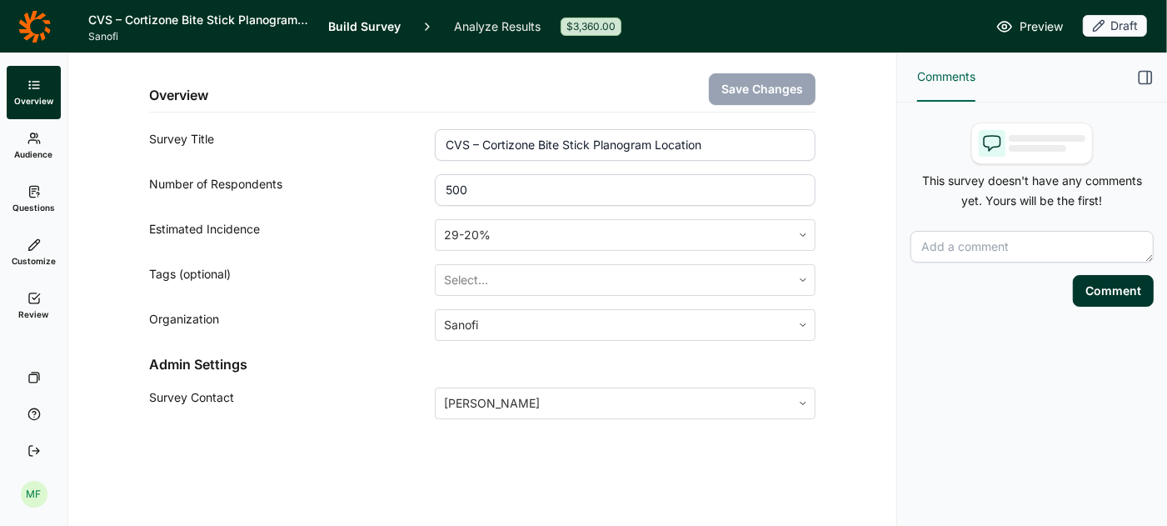
click at [37, 297] on icon at bounding box center [33, 298] width 13 height 13
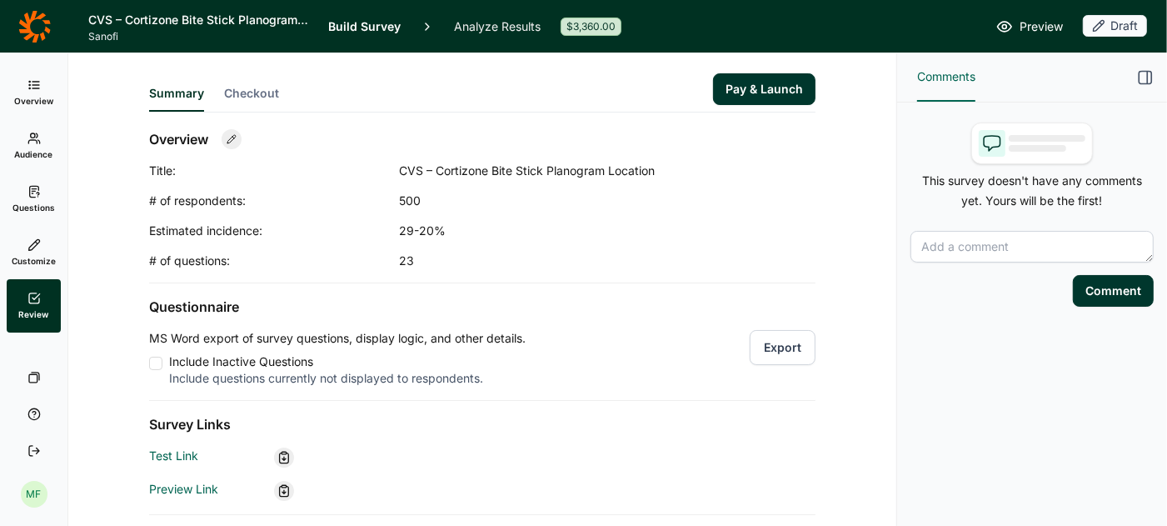
click at [771, 349] on button "Export" at bounding box center [783, 347] width 66 height 35
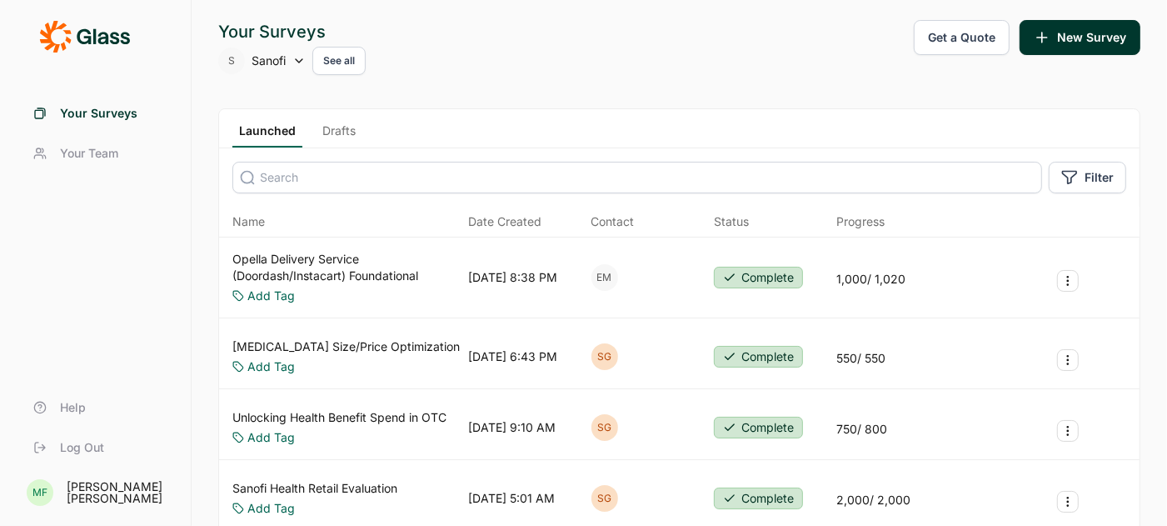
click at [300, 62] on icon at bounding box center [298, 60] width 13 height 13
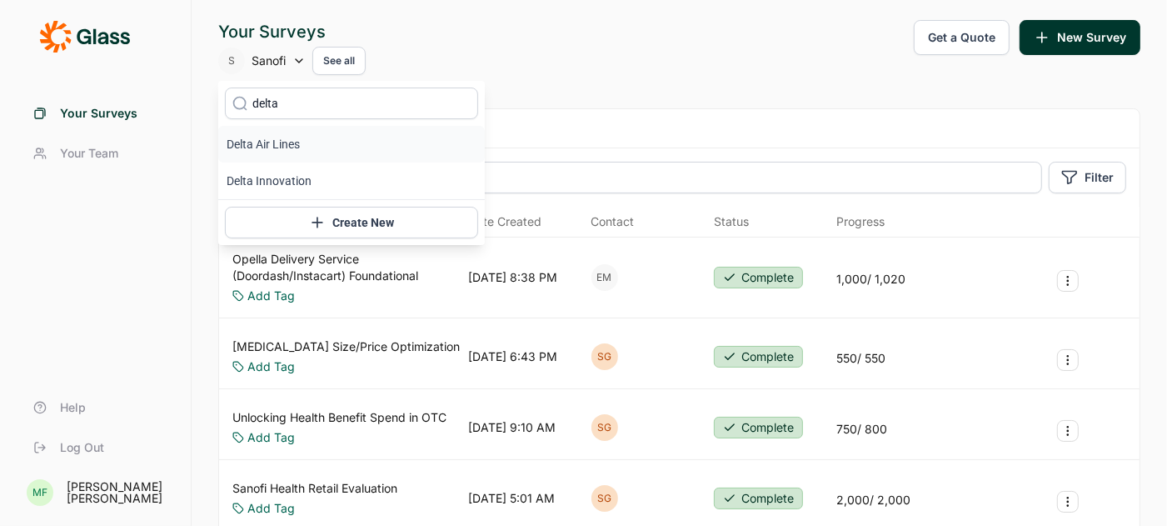
type input "delta"
click at [281, 153] on li "Delta Air Lines" at bounding box center [351, 144] width 267 height 37
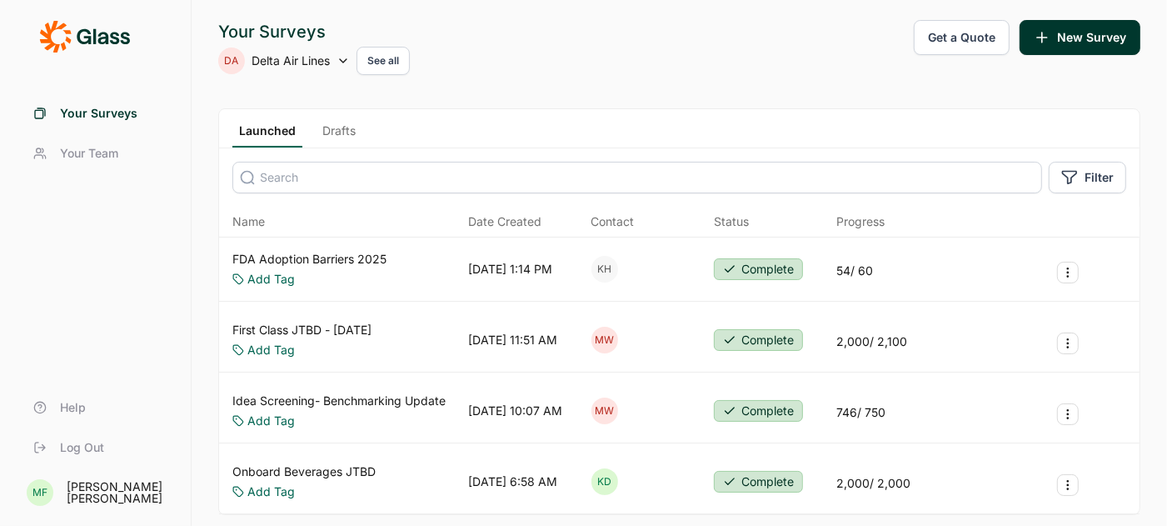
click at [336, 127] on link "Drafts" at bounding box center [339, 134] width 47 height 25
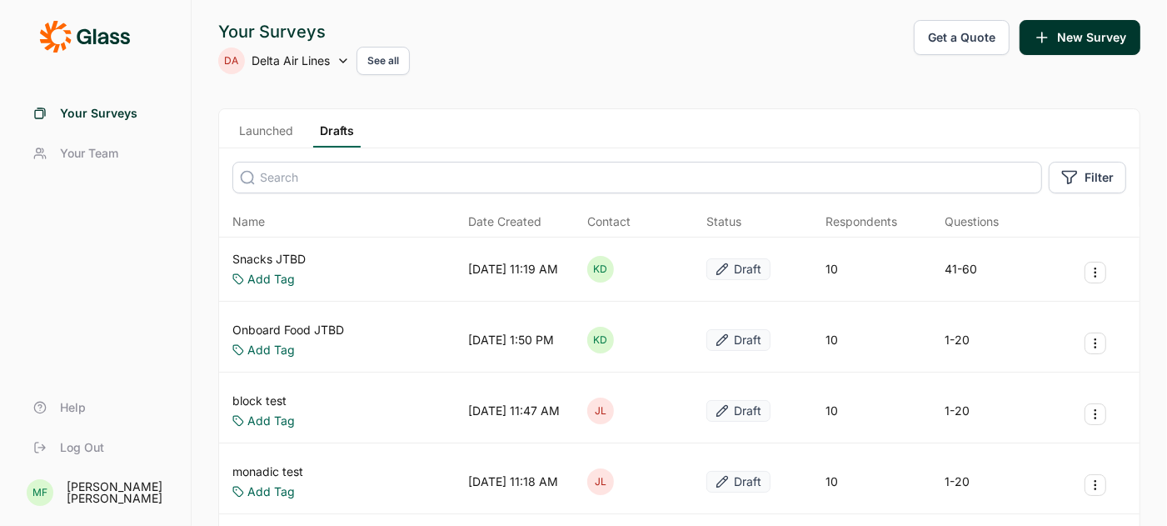
click at [268, 261] on link "Snacks JTBD" at bounding box center [268, 259] width 73 height 17
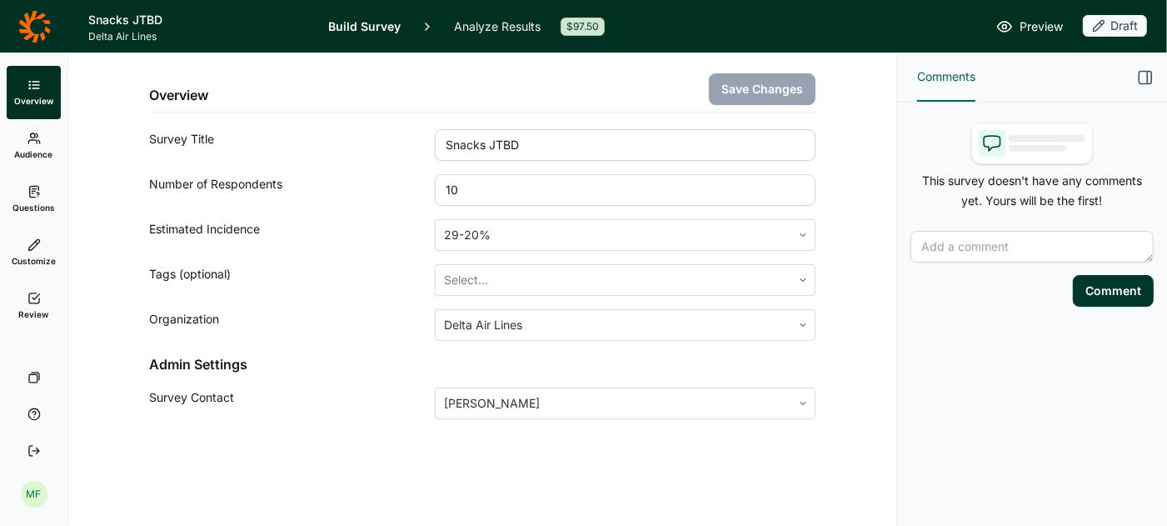
click at [32, 154] on span "Audience" at bounding box center [34, 154] width 38 height 12
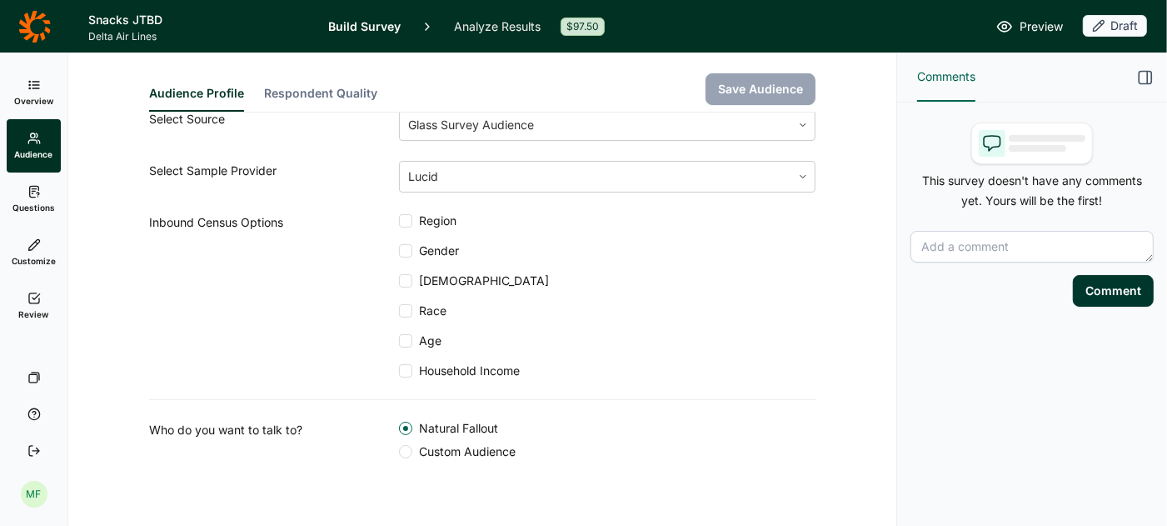
scroll to position [72, 0]
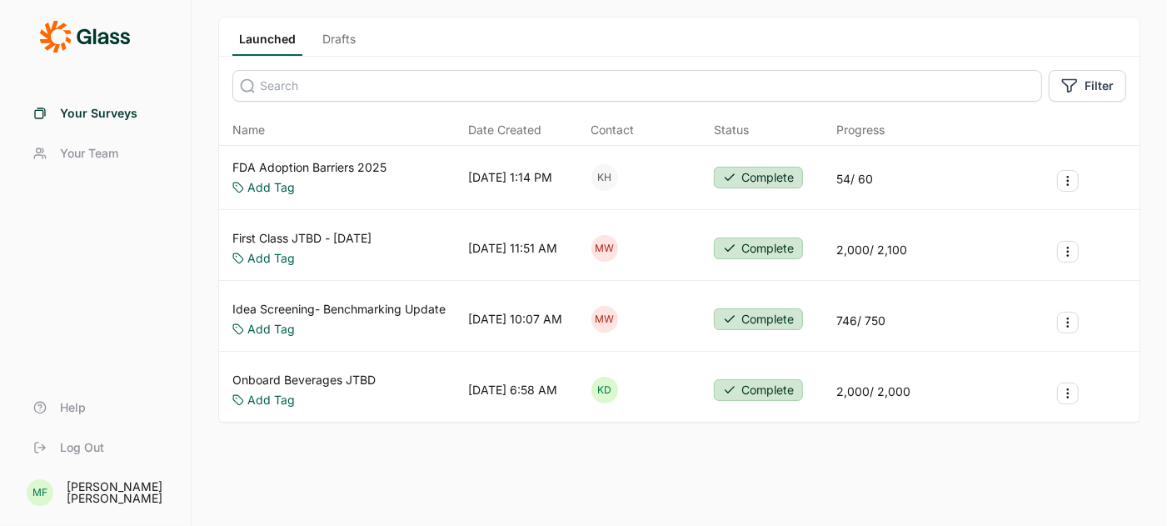
scroll to position [98, 0]
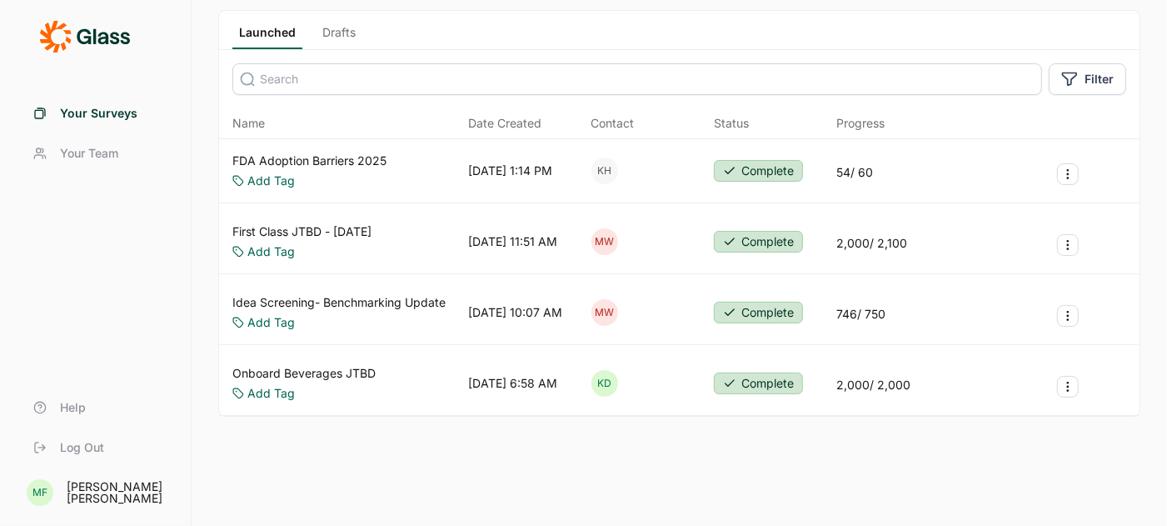
click at [299, 366] on link "Onboard Beverages JTBD" at bounding box center [303, 373] width 143 height 17
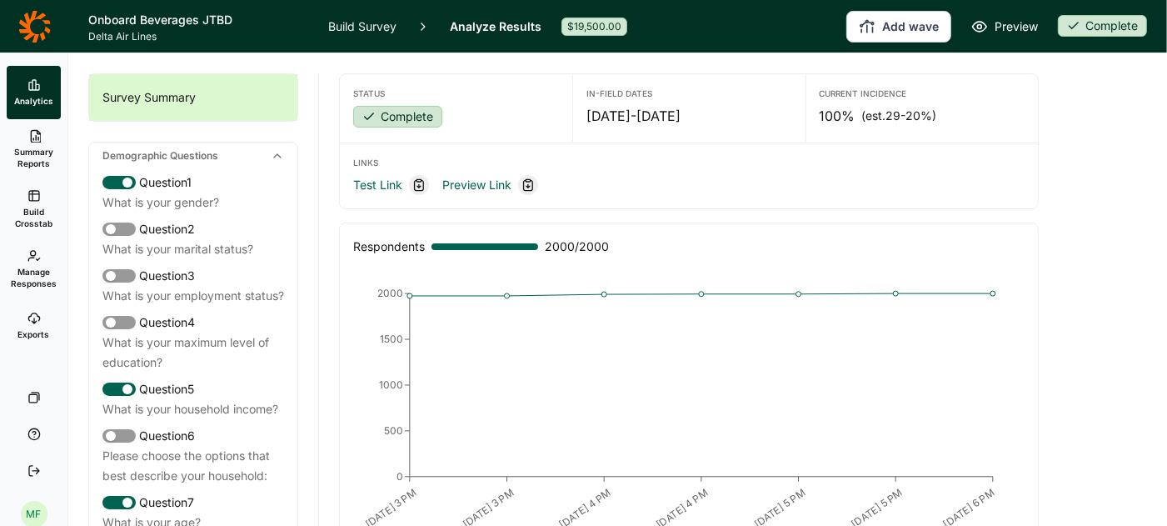
click at [386, 29] on link "Build Survey" at bounding box center [362, 26] width 68 height 52
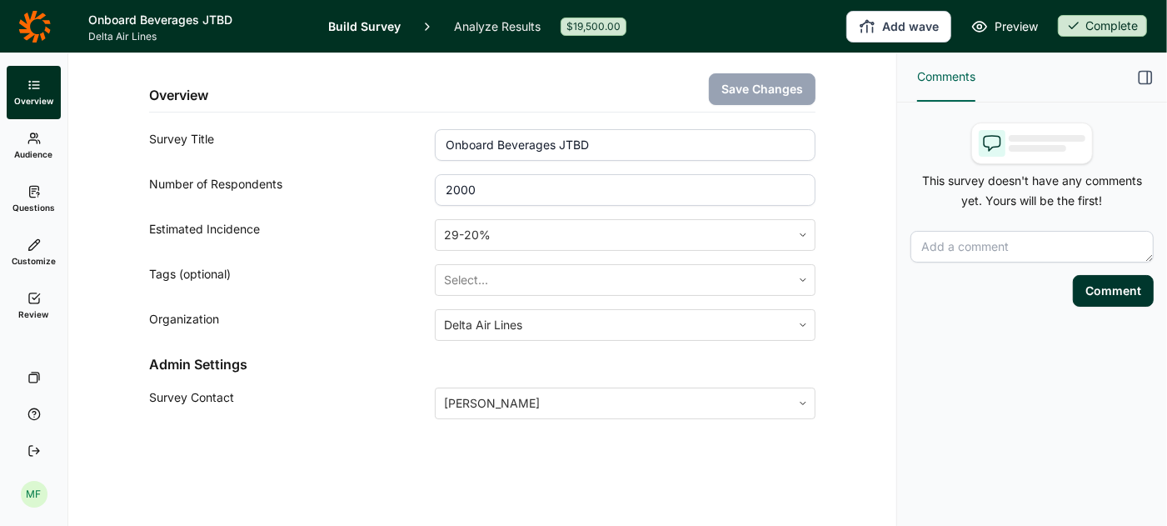
click at [27, 146] on link "Audience" at bounding box center [34, 145] width 54 height 53
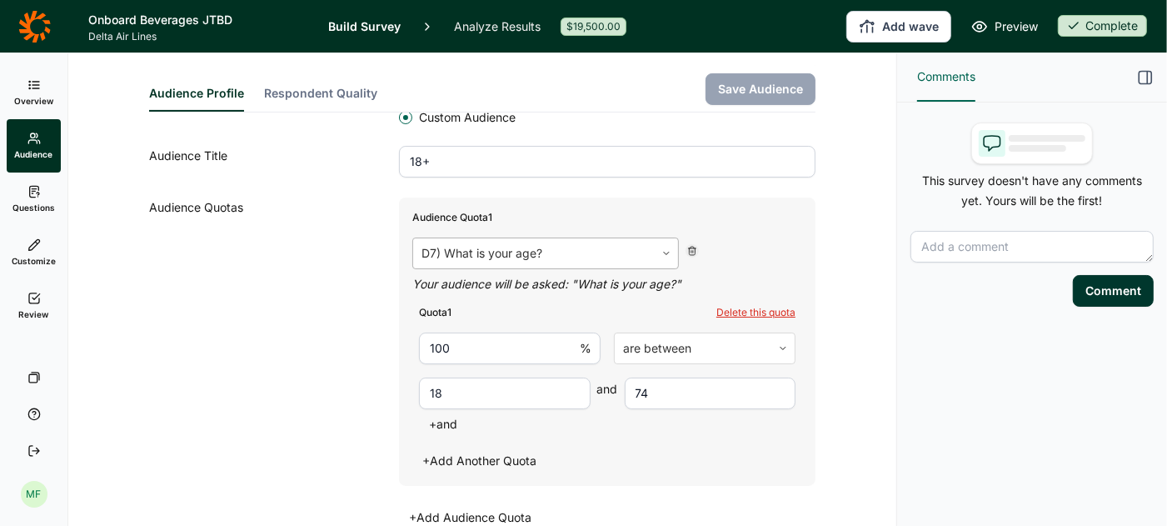
scroll to position [474, 0]
